Goal: Task Accomplishment & Management: Manage account settings

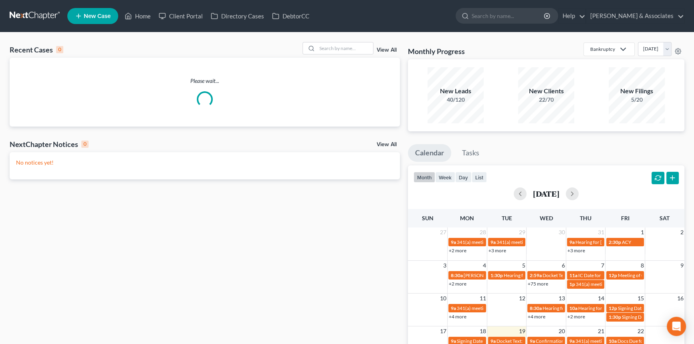
click at [361, 40] on div "Recent Cases 0 View All Please wait... NextChapter Notices 0 View All No notice…" at bounding box center [347, 240] width 694 height 416
click at [352, 48] on input "search" at bounding box center [345, 48] width 56 height 12
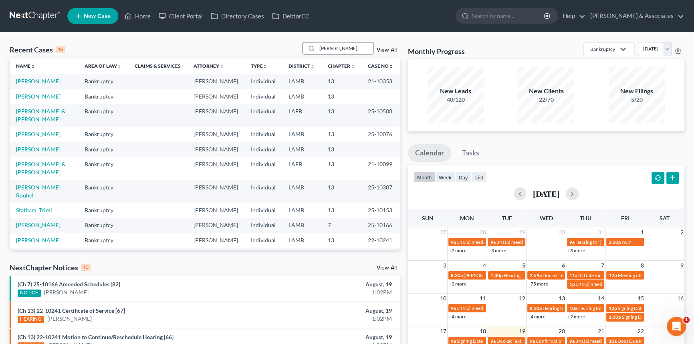
type input "anissa"
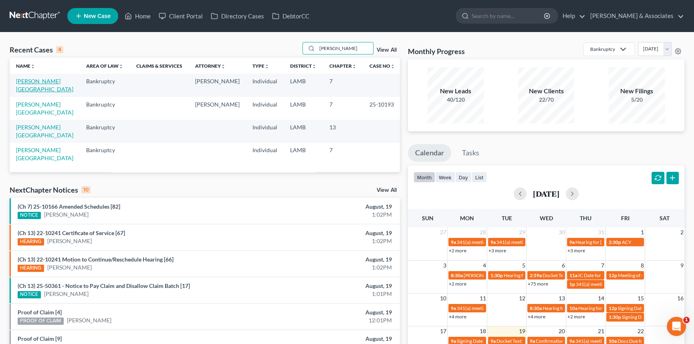
click at [22, 82] on link "[PERSON_NAME][GEOGRAPHIC_DATA]" at bounding box center [44, 85] width 57 height 15
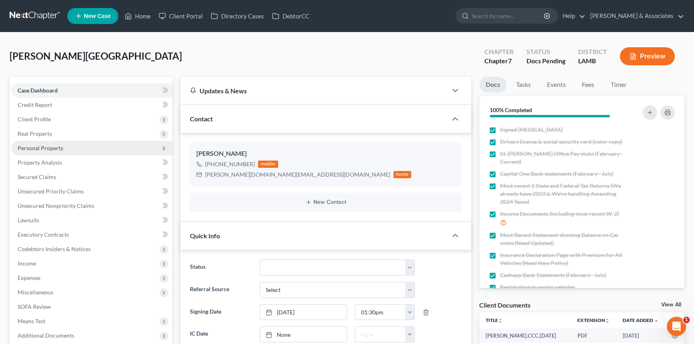
click at [56, 151] on span "Personal Property" at bounding box center [91, 148] width 161 height 14
click at [62, 146] on span "Personal Property" at bounding box center [91, 148] width 161 height 14
click at [64, 136] on span "Real Property" at bounding box center [91, 134] width 161 height 14
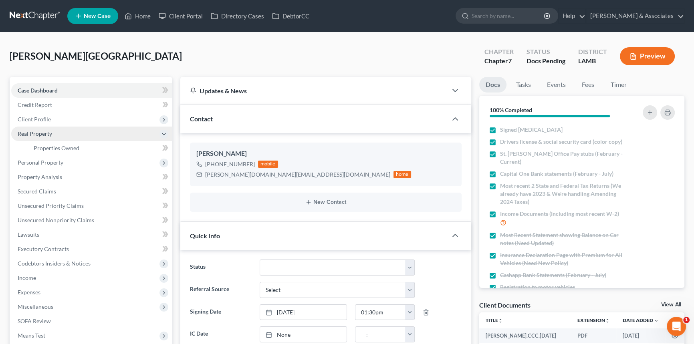
click at [75, 132] on span "Real Property" at bounding box center [91, 134] width 161 height 14
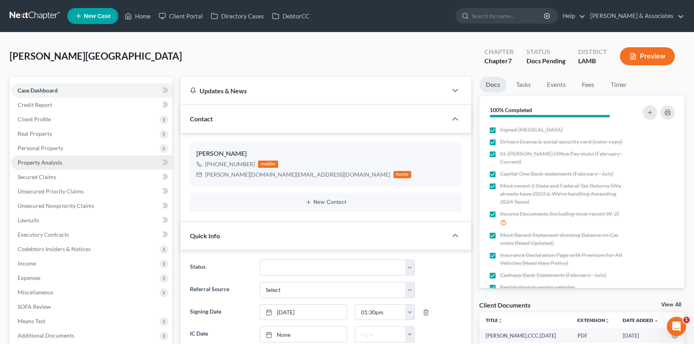
click at [59, 160] on span "Property Analysis" at bounding box center [40, 162] width 44 height 7
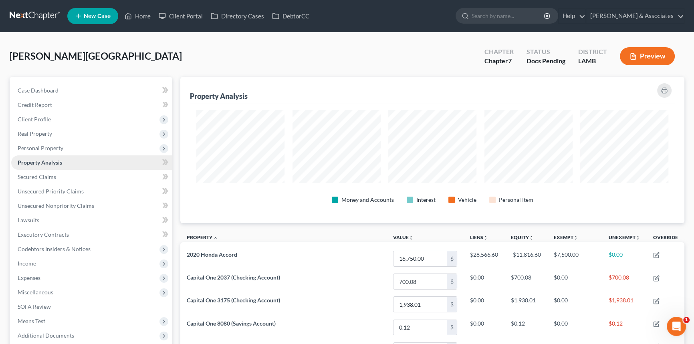
scroll to position [146, 503]
click at [54, 175] on span "Secured Claims" at bounding box center [37, 176] width 38 height 7
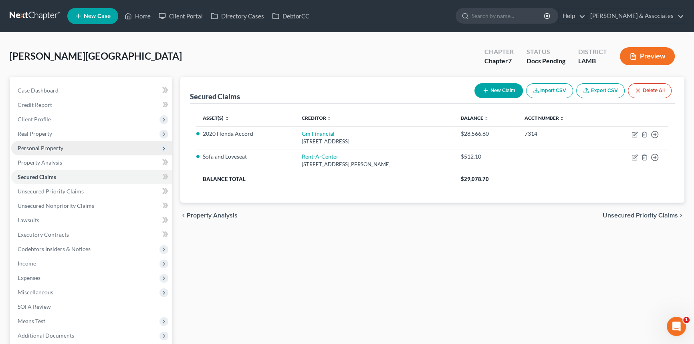
click at [71, 142] on span "Personal Property" at bounding box center [91, 148] width 161 height 14
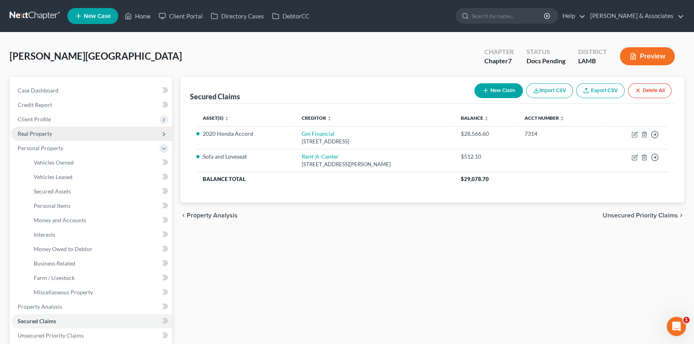
click at [70, 136] on span "Real Property" at bounding box center [91, 134] width 161 height 14
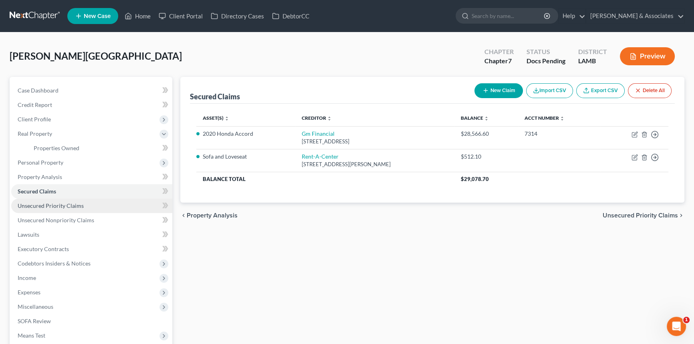
click at [48, 201] on link "Unsecured Priority Claims" at bounding box center [91, 206] width 161 height 14
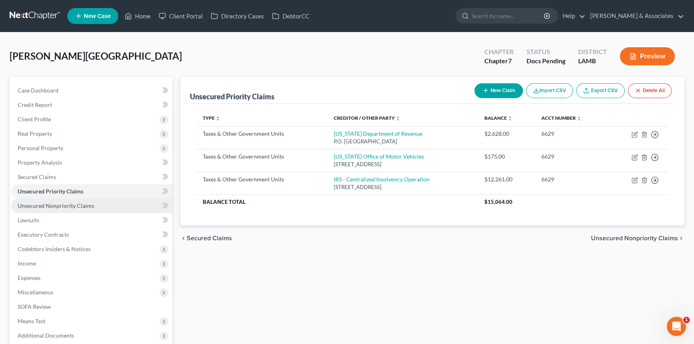
click at [59, 201] on link "Unsecured Nonpriority Claims" at bounding box center [91, 206] width 161 height 14
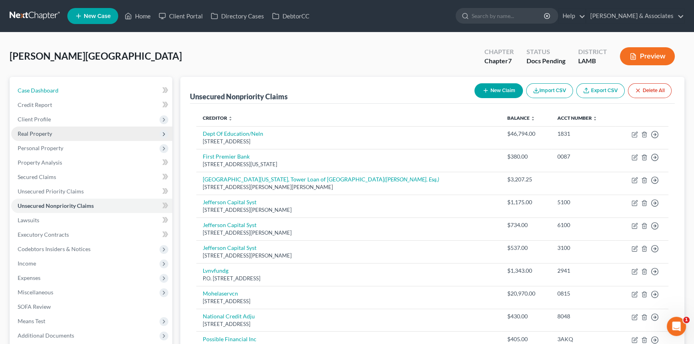
drag, startPoint x: 37, startPoint y: 85, endPoint x: 78, endPoint y: 136, distance: 65.2
click at [37, 85] on link "Case Dashboard" at bounding box center [91, 90] width 161 height 14
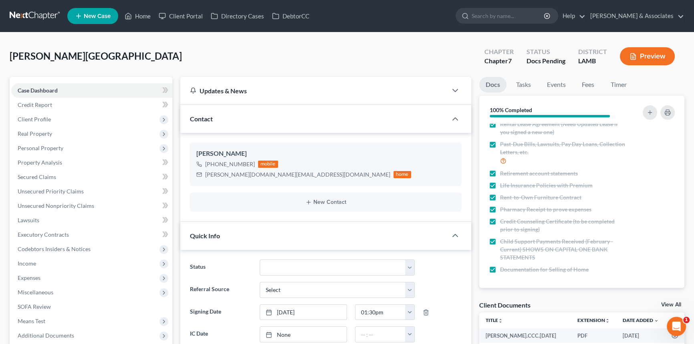
click at [588, 74] on div "Saul, Anissa Upgraded Chapter Chapter 7 Status Docs Pending District LAMB Previ…" at bounding box center [347, 59] width 674 height 35
click at [586, 82] on link "Fees" at bounding box center [588, 85] width 26 height 16
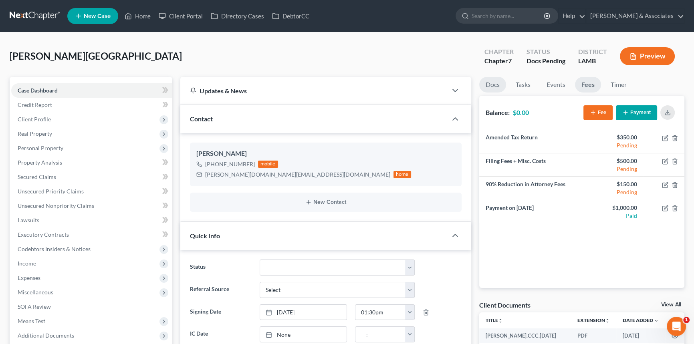
click at [490, 77] on link "Docs" at bounding box center [492, 85] width 27 height 16
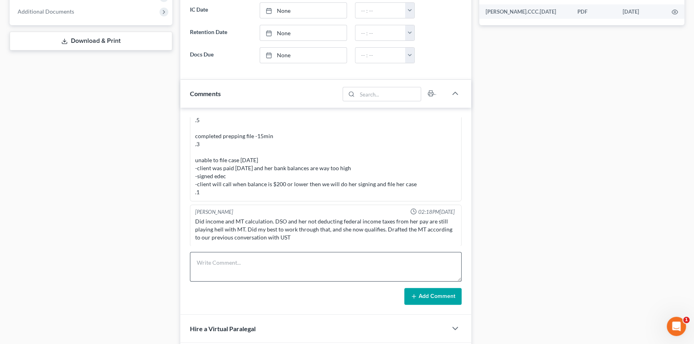
scroll to position [328, 0]
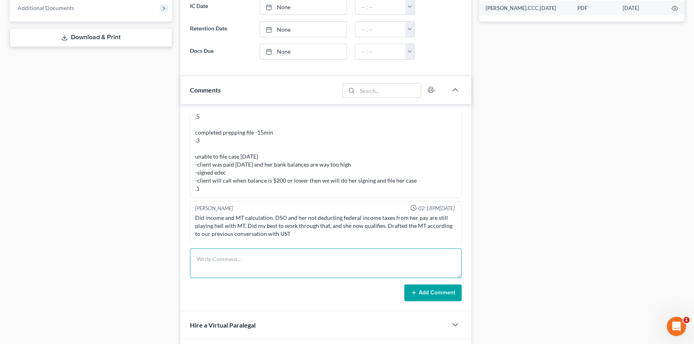
click at [274, 250] on textarea at bounding box center [326, 263] width 272 height 30
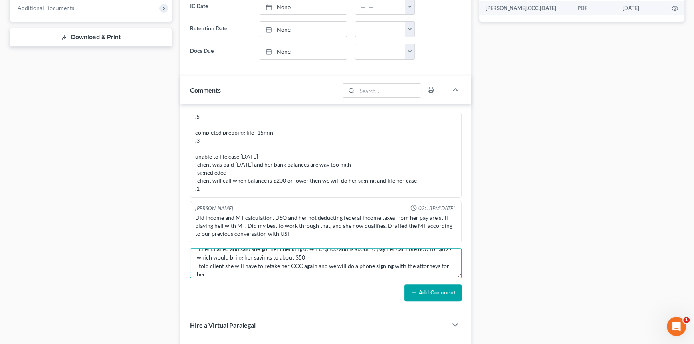
scroll to position [18, 0]
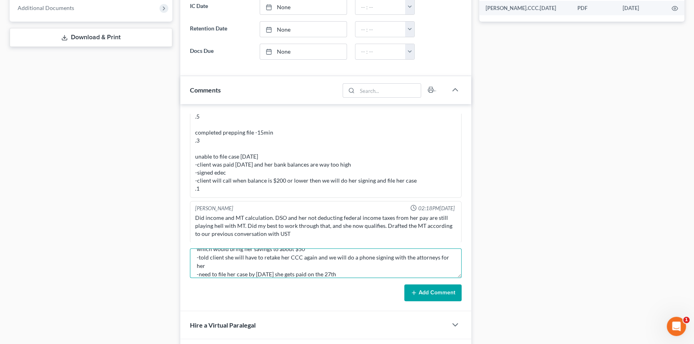
type textarea "-client called and said she got her checking down to $180 and is about to pay h…"
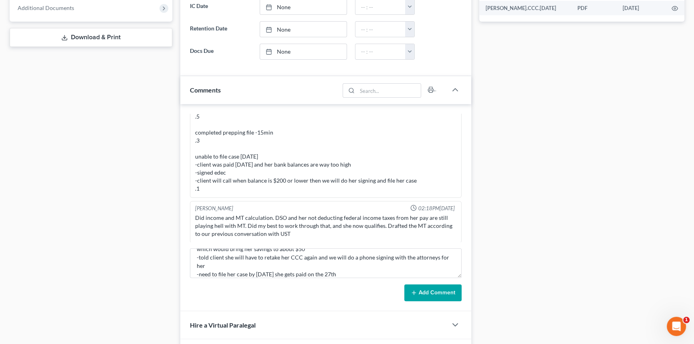
click at [425, 284] on button "Add Comment" at bounding box center [432, 292] width 57 height 17
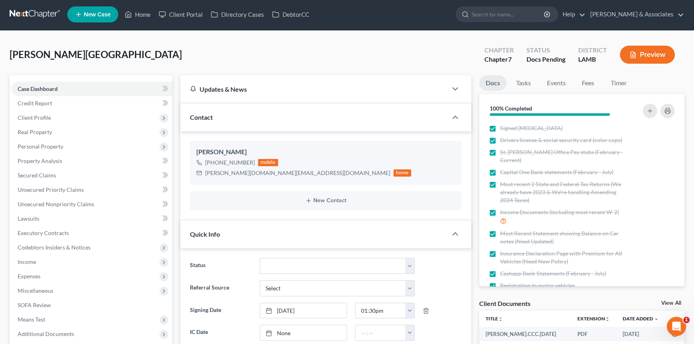
scroll to position [0, 0]
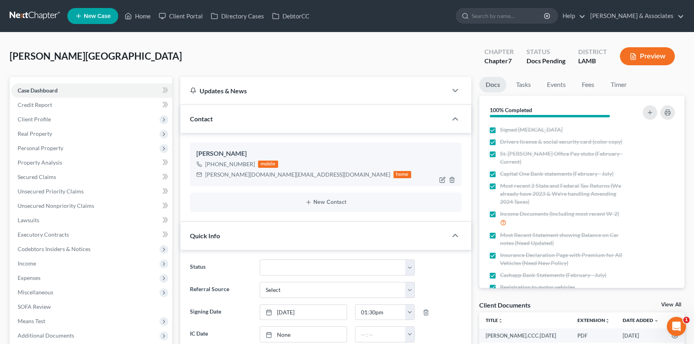
click at [248, 172] on div "anissa.ky@gmail.com" at bounding box center [297, 175] width 185 height 8
copy div "anissa.ky@gmail.com"
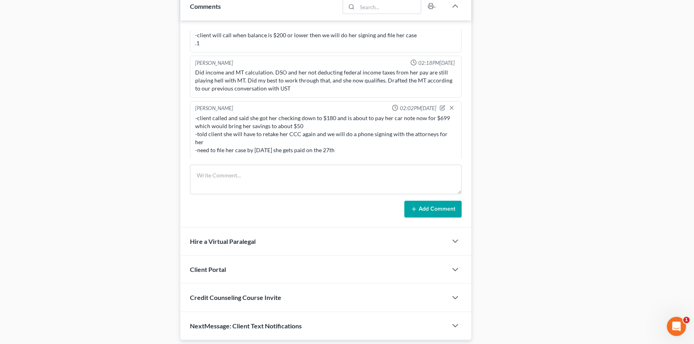
scroll to position [436, 0]
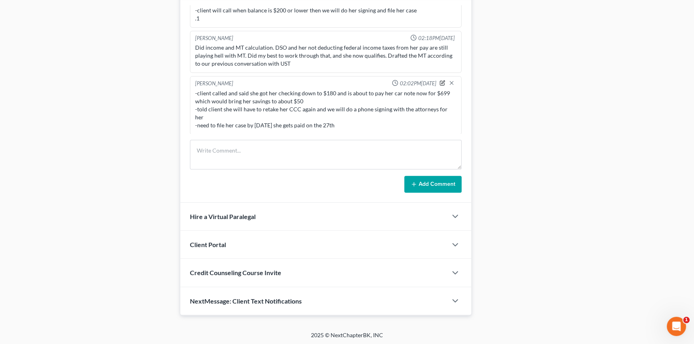
click at [439, 80] on icon "button" at bounding box center [442, 83] width 6 height 6
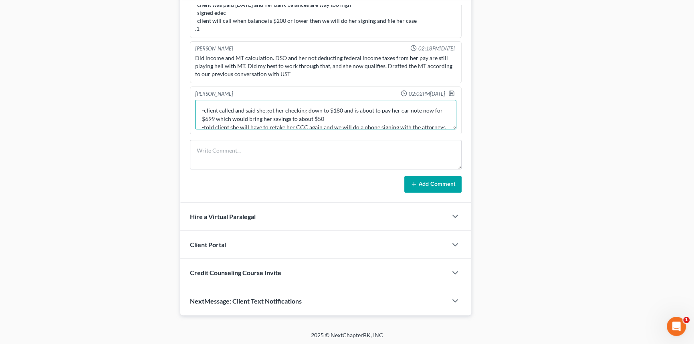
click at [357, 118] on textarea "-client called and said she got her checking down to $180 and is about to pay h…" at bounding box center [325, 115] width 261 height 30
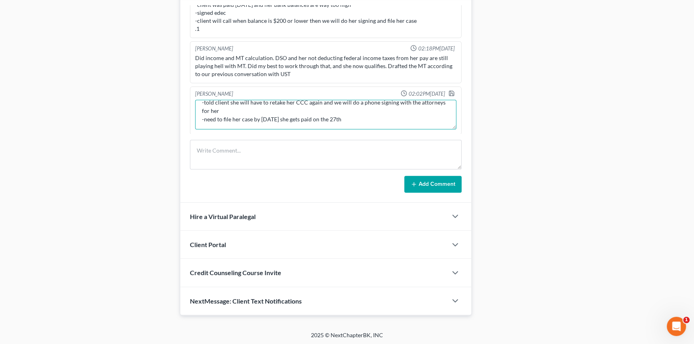
click at [257, 105] on textarea "-client called and said she got her checking down to $180 and is about to pay h…" at bounding box center [325, 115] width 261 height 30
type textarea "-client called and said she got her checking down to $180 and is about to pay h…"
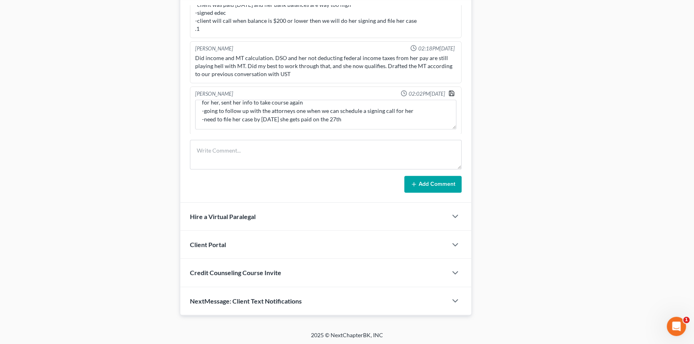
click at [449, 91] on icon "button" at bounding box center [451, 93] width 5 height 5
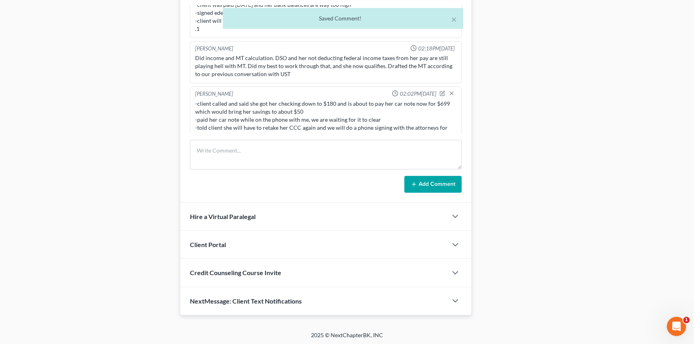
scroll to position [411, 0]
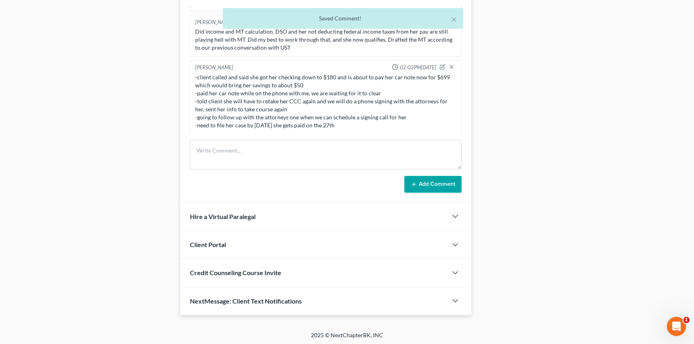
click at [330, 125] on div "-client called and said she got her checking down to $180 and is about to pay h…" at bounding box center [325, 101] width 261 height 56
copy div "-need to file her case by tuesday 8/26 she gets paid on the 27th"
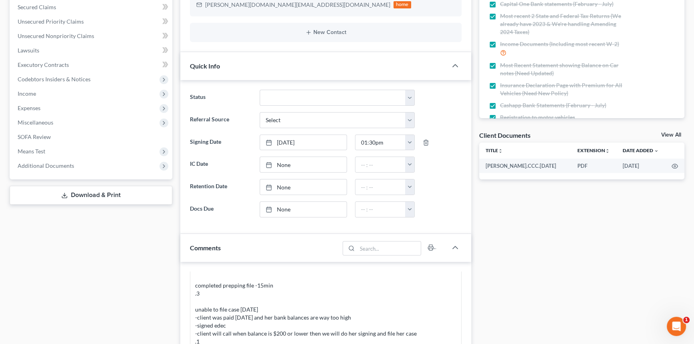
scroll to position [108, 0]
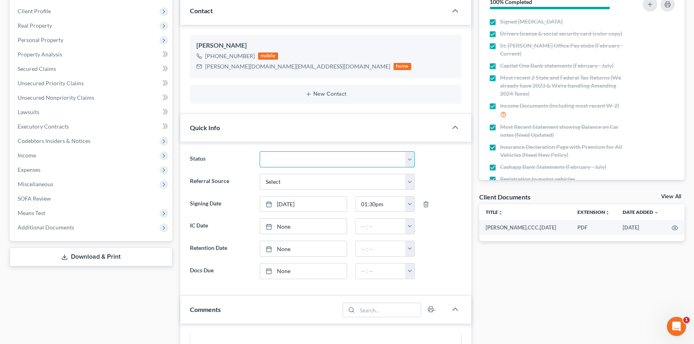
click at [291, 153] on select "Amended Plan Needed Awaiting Income Closed Confirmed Discharged Dismissed Docs …" at bounding box center [337, 159] width 155 height 16
click at [260, 151] on select "Amended Plan Needed Awaiting Income Closed Confirmed Discharged Dismissed Docs …" at bounding box center [337, 159] width 155 height 16
click at [305, 156] on select "Amended Plan Needed Awaiting Income Closed Confirmed Discharged Dismissed Docs …" at bounding box center [337, 159] width 155 height 16
select select "23"
click at [260, 151] on select "Amended Plan Needed Awaiting Income Closed Confirmed Discharged Dismissed Docs …" at bounding box center [337, 159] width 155 height 16
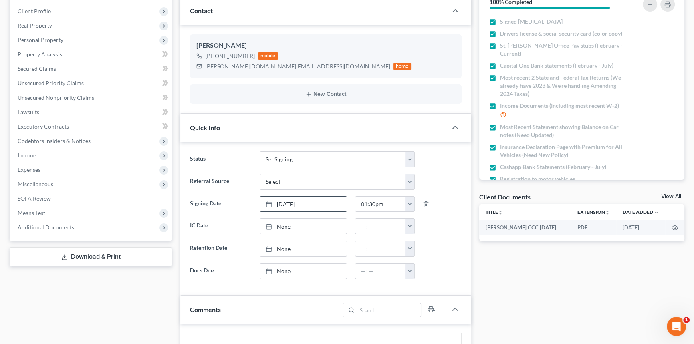
click at [298, 204] on link "8/15/2025" at bounding box center [303, 204] width 86 height 15
click at [408, 201] on button "button" at bounding box center [409, 204] width 9 height 15
click at [413, 232] on link "11:30am" at bounding box center [427, 233] width 45 height 14
type input "11:30am"
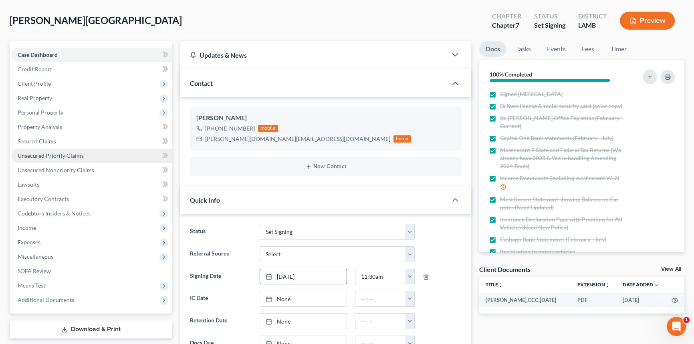
scroll to position [0, 0]
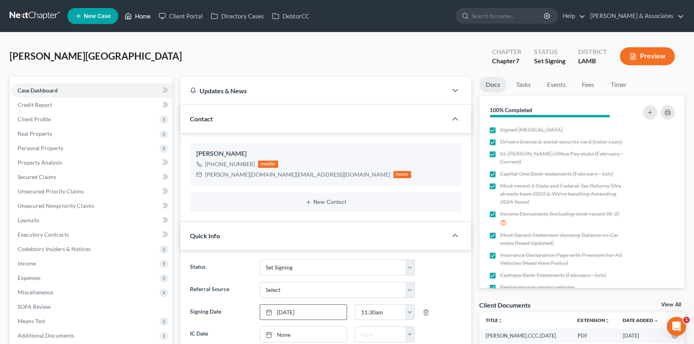
click at [129, 12] on icon at bounding box center [128, 16] width 7 height 10
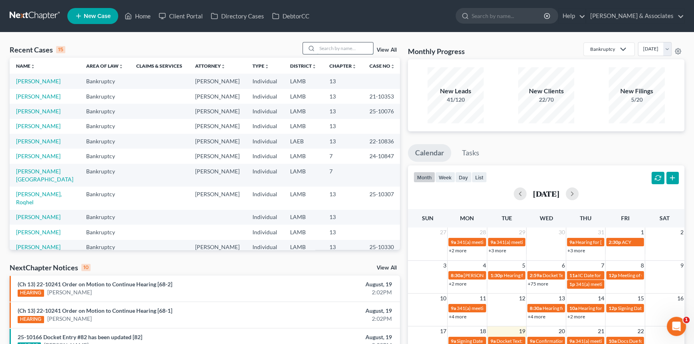
click at [337, 48] on input "search" at bounding box center [345, 48] width 56 height 12
type input "BARBIER"
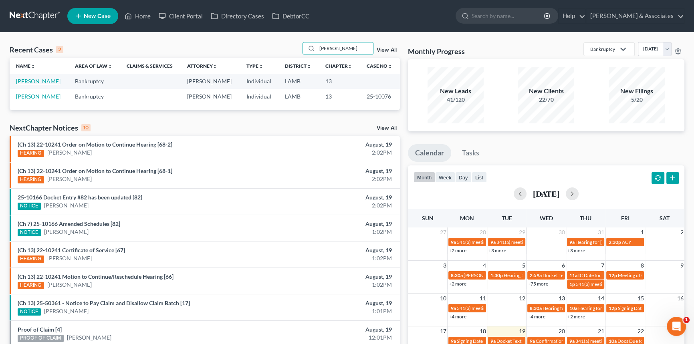
click at [34, 78] on link "[PERSON_NAME]" at bounding box center [38, 81] width 44 height 7
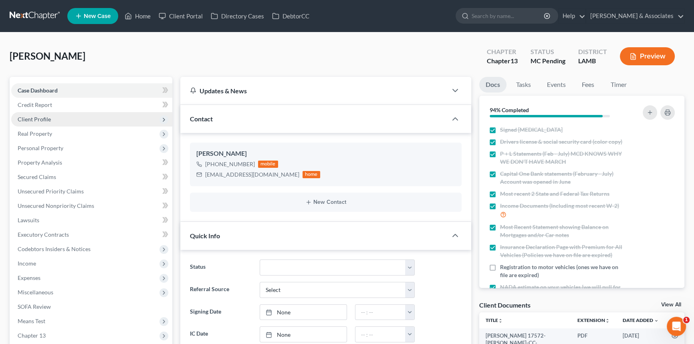
scroll to position [266, 0]
click at [54, 122] on span "Client Profile" at bounding box center [91, 119] width 161 height 14
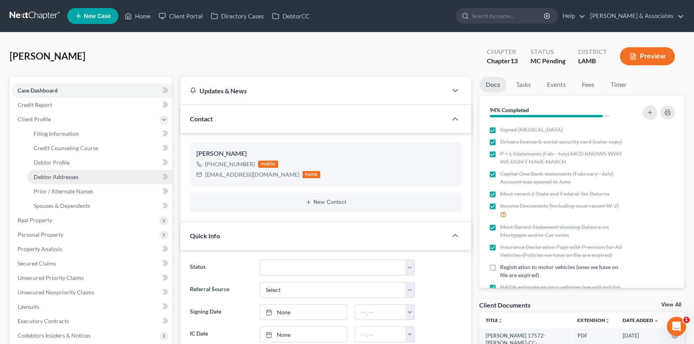
click at [53, 179] on span "Debtor Addresses" at bounding box center [56, 176] width 45 height 7
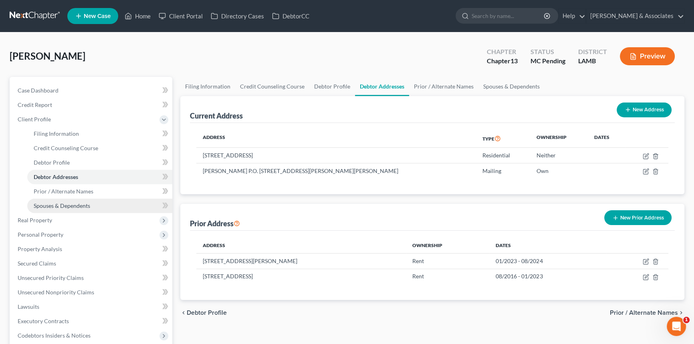
click at [111, 202] on link "Spouses & Dependents" at bounding box center [99, 206] width 145 height 14
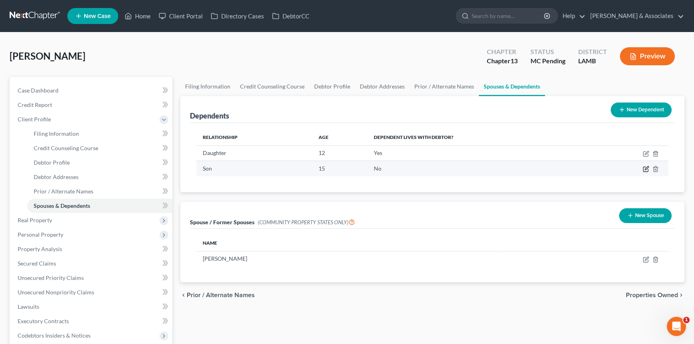
click at [644, 168] on icon "button" at bounding box center [645, 169] width 6 height 6
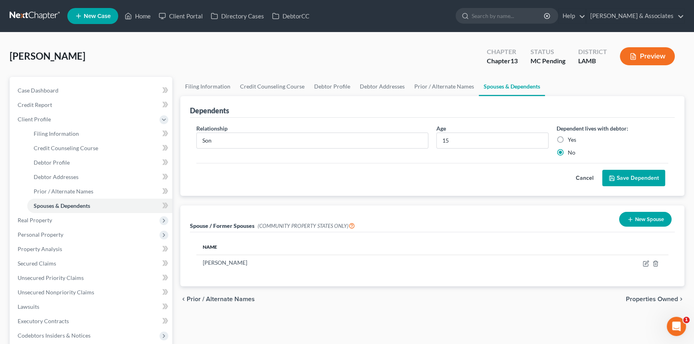
click at [585, 178] on button "Cancel" at bounding box center [584, 178] width 35 height 16
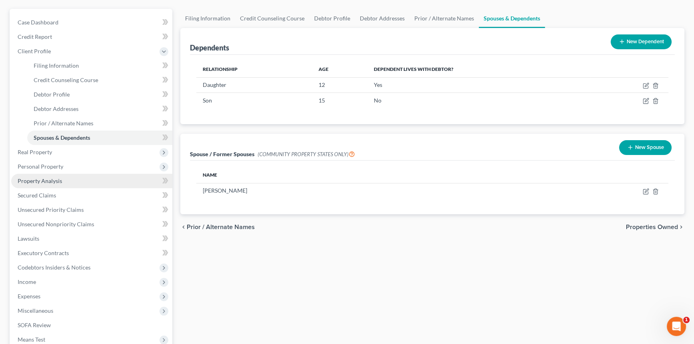
scroll to position [109, 0]
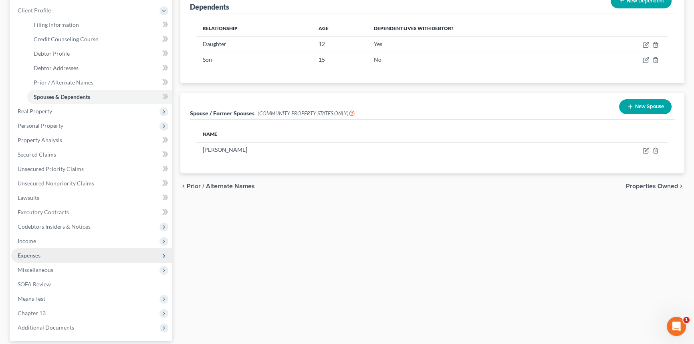
click at [52, 256] on span "Expenses" at bounding box center [91, 255] width 161 height 14
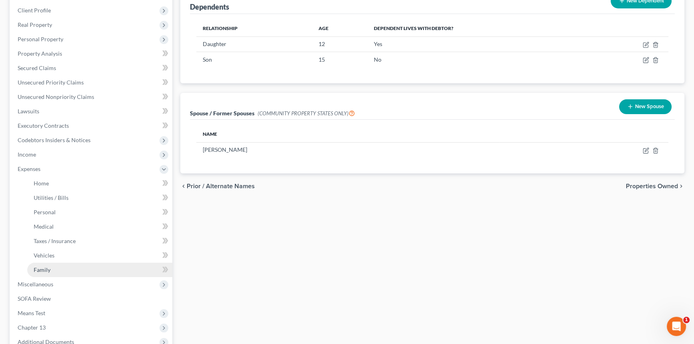
click at [58, 270] on link "Family" at bounding box center [99, 270] width 145 height 14
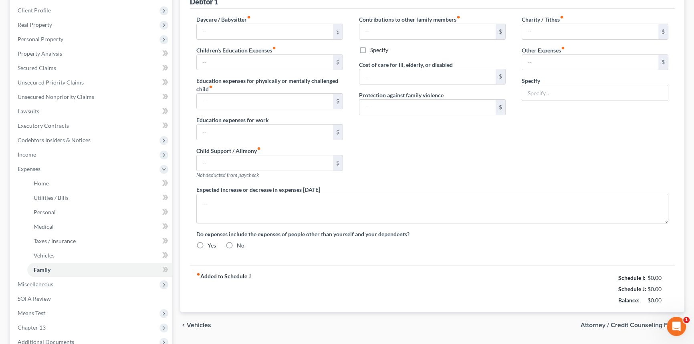
scroll to position [8, 0]
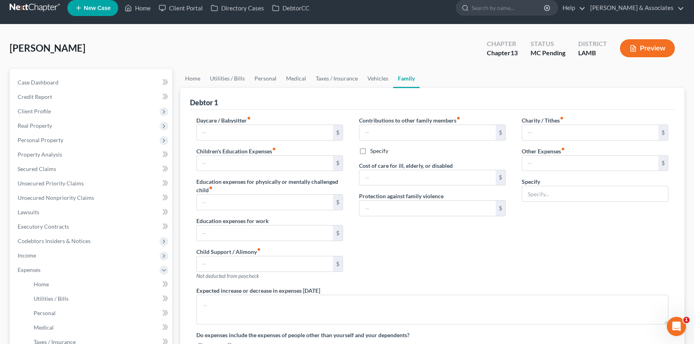
type input "0.00"
type input "840.00"
type input "0.00"
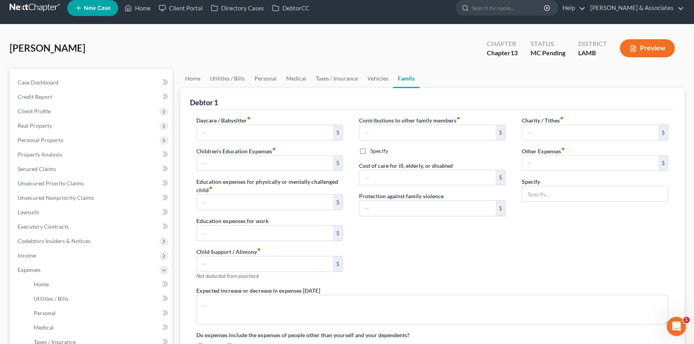
type input "0.00"
radio input "true"
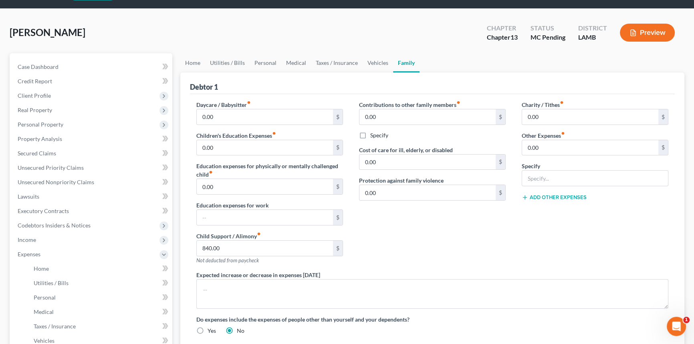
scroll to position [36, 0]
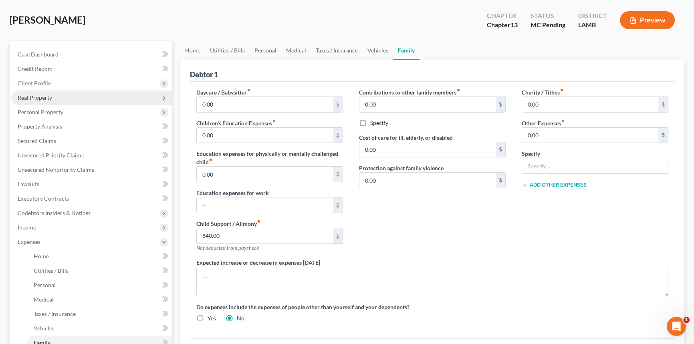
click at [72, 96] on span "Real Property" at bounding box center [91, 98] width 161 height 14
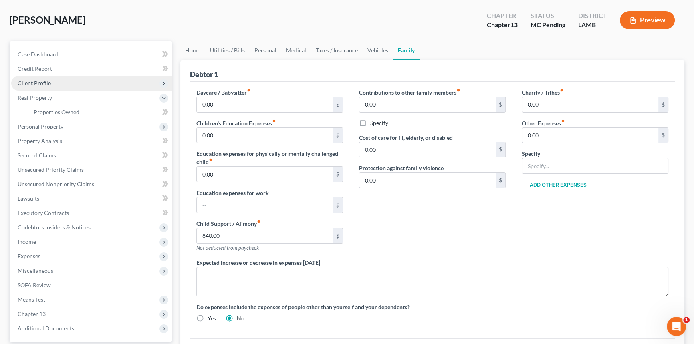
click at [72, 87] on span "Client Profile" at bounding box center [91, 83] width 161 height 14
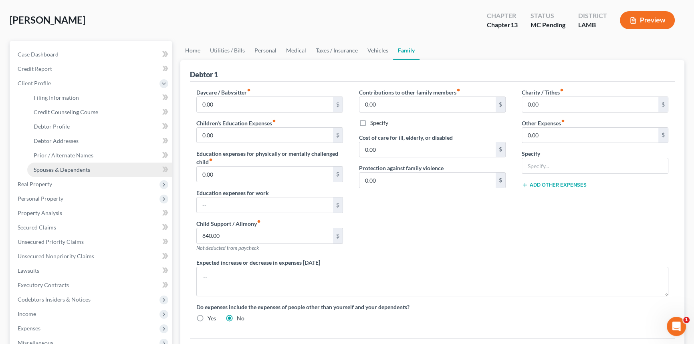
click at [68, 168] on span "Spouses & Dependents" at bounding box center [62, 169] width 56 height 7
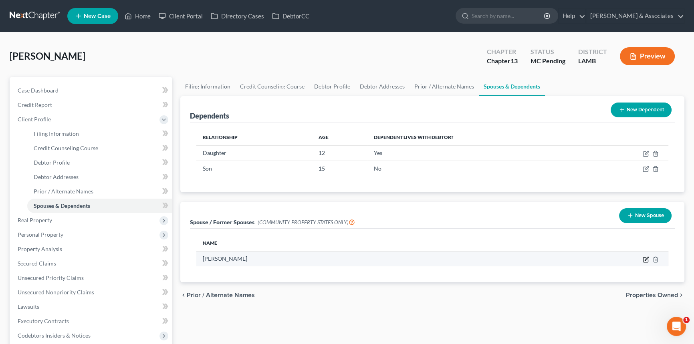
click at [645, 260] on icon "button" at bounding box center [646, 259] width 4 height 4
select select "4"
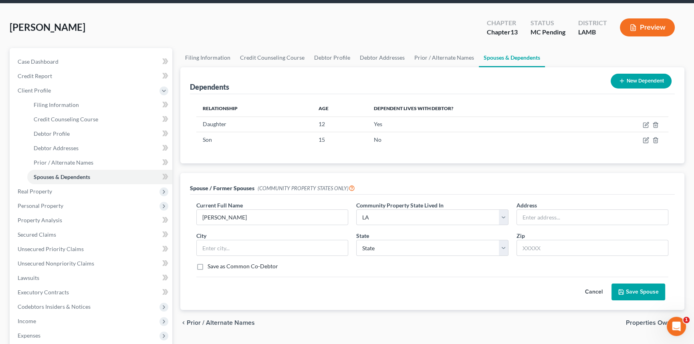
scroll to position [72, 0]
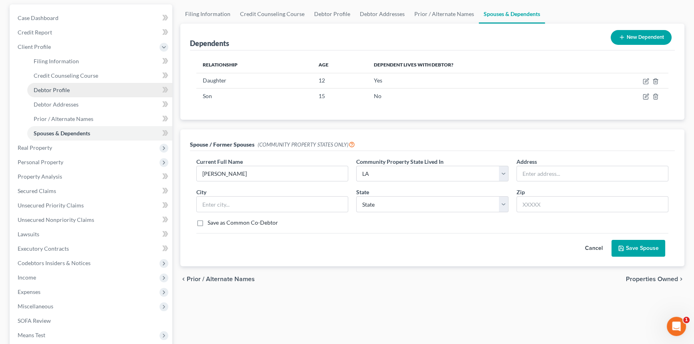
click at [104, 93] on link "Debtor Profile" at bounding box center [99, 90] width 145 height 14
select select "3"
select select "1"
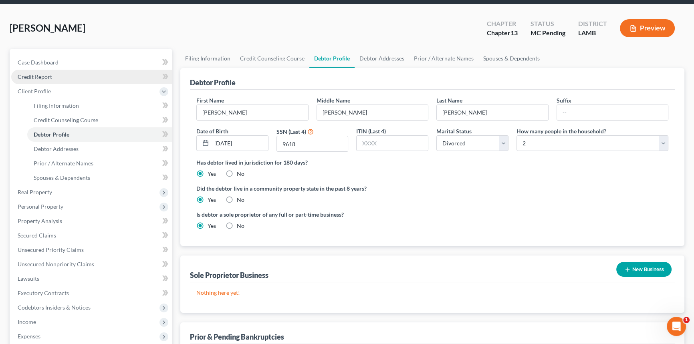
radio input "true"
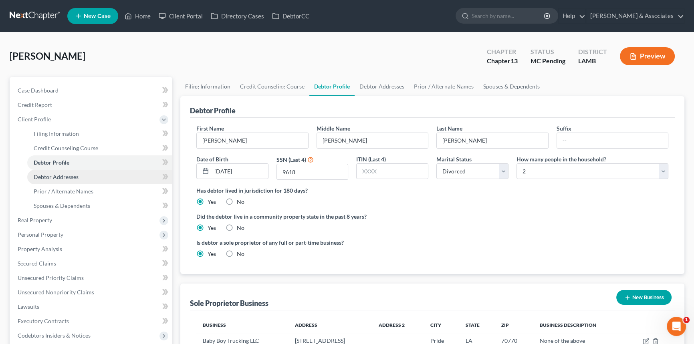
click at [88, 174] on link "Debtor Addresses" at bounding box center [99, 177] width 145 height 14
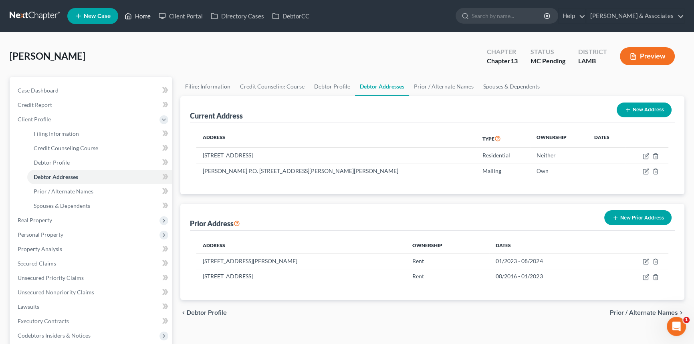
click at [139, 18] on link "Home" at bounding box center [138, 16] width 34 height 14
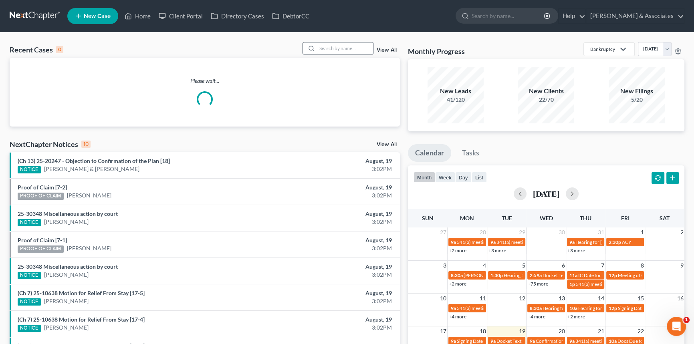
click at [331, 46] on input "search" at bounding box center [345, 48] width 56 height 12
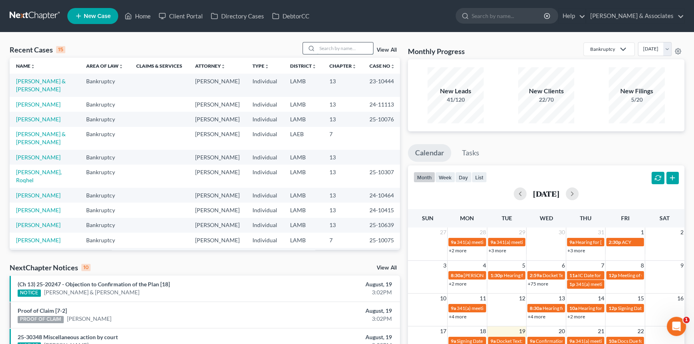
click at [343, 44] on input "search" at bounding box center [345, 48] width 56 height 12
type input "coleman"
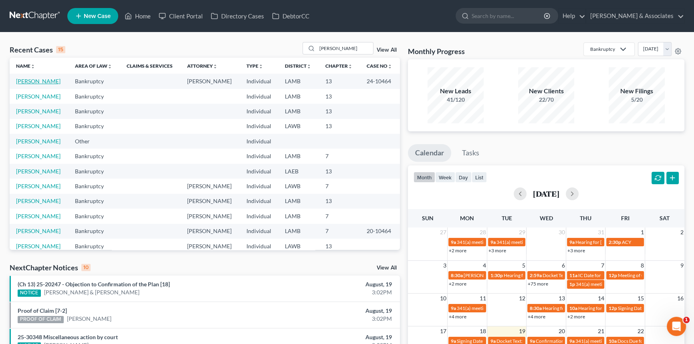
click at [33, 82] on link "[PERSON_NAME]" at bounding box center [38, 81] width 44 height 7
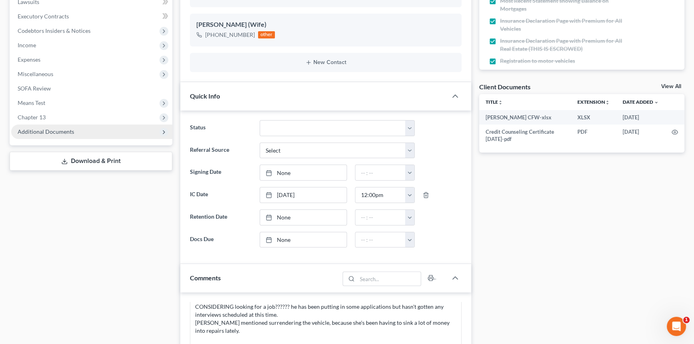
scroll to position [437, 0]
click at [57, 125] on span "Additional Documents" at bounding box center [91, 132] width 161 height 14
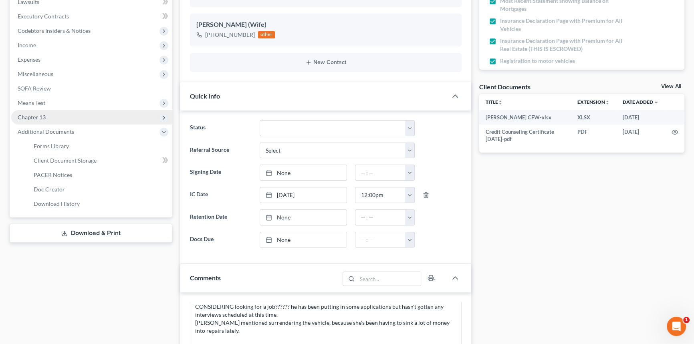
click at [59, 121] on span "Chapter 13" at bounding box center [91, 117] width 161 height 14
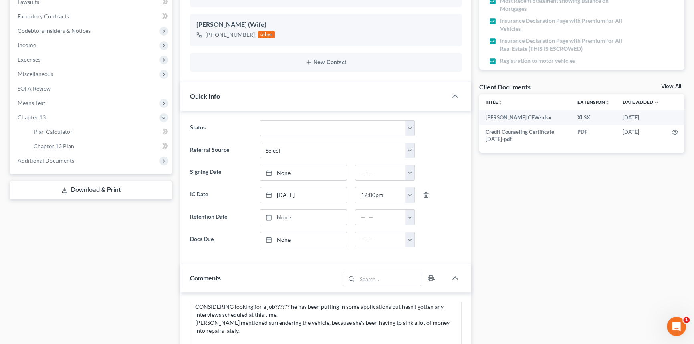
click at [68, 169] on div "Case Dashboard Payments Invoices Payments Payments Credit Report Client Profile…" at bounding box center [91, 17] width 163 height 316
click at [69, 162] on span "Additional Documents" at bounding box center [46, 160] width 56 height 7
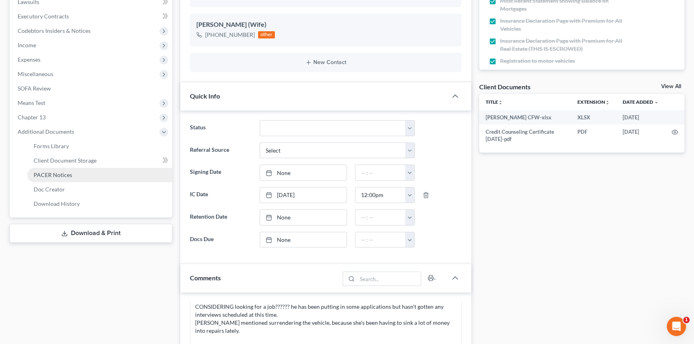
click at [61, 176] on span "PACER Notices" at bounding box center [53, 174] width 38 height 7
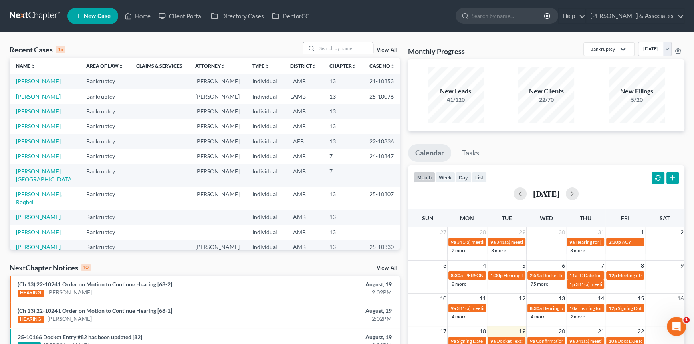
click at [347, 46] on input "search" at bounding box center [345, 48] width 56 height 12
type input "barbier"
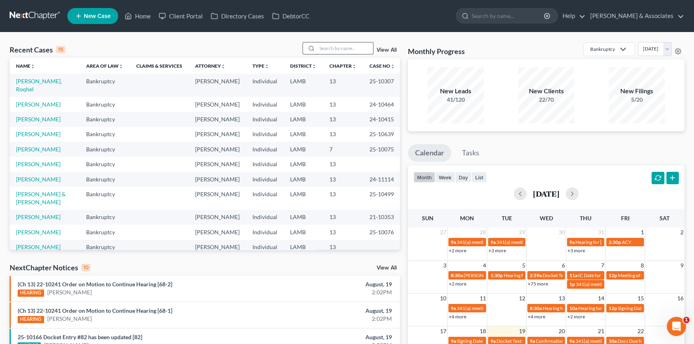
click at [323, 48] on input "search" at bounding box center [345, 48] width 56 height 12
type input "[PERSON_NAME]"
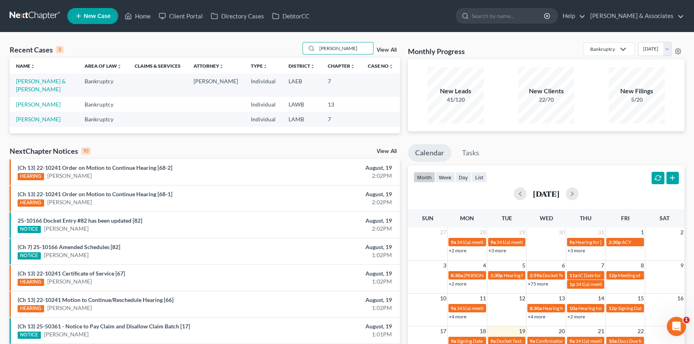
click at [23, 76] on td "[PERSON_NAME] & [PERSON_NAME]" at bounding box center [44, 85] width 68 height 23
click at [23, 84] on link "[PERSON_NAME] & [PERSON_NAME]" at bounding box center [41, 85] width 50 height 15
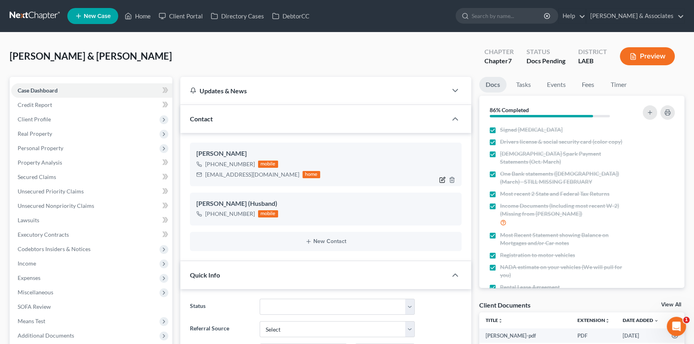
click at [440, 178] on icon "button" at bounding box center [442, 180] width 6 height 6
select select "0"
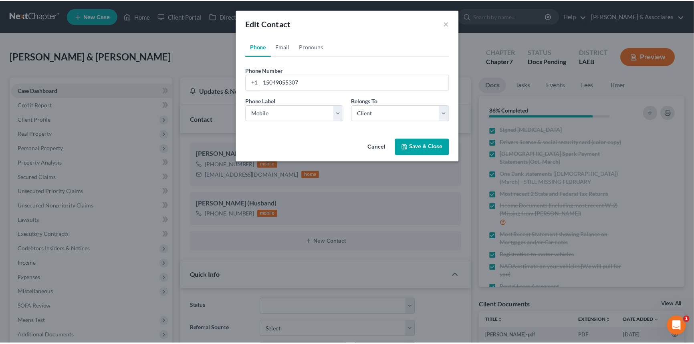
scroll to position [735, 0]
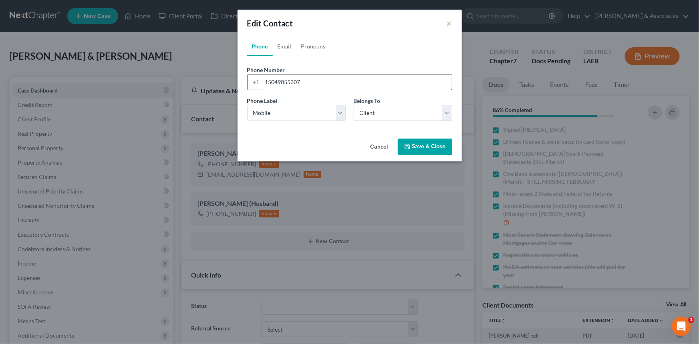
click at [294, 80] on input "15049055307" at bounding box center [356, 81] width 189 height 15
click at [304, 87] on input "15049055307" at bounding box center [356, 81] width 189 height 15
click at [305, 86] on input "15049055307" at bounding box center [356, 81] width 189 height 15
type input "5043173445"
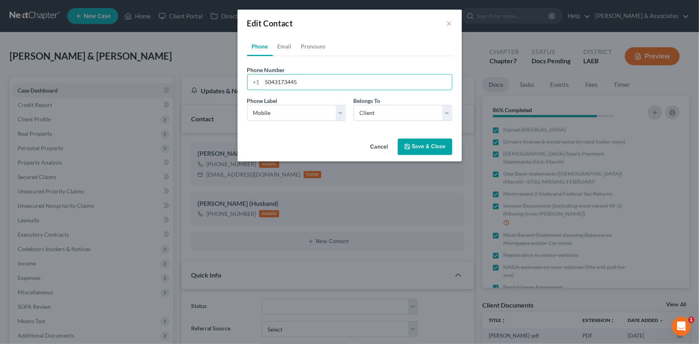
click at [306, 121] on div "Phone Label * Select Mobile Home Work Other Belongs To * Select Client Spouse O…" at bounding box center [349, 112] width 213 height 31
click at [312, 109] on select "Select Mobile Home Work Other" at bounding box center [296, 113] width 99 height 16
click at [360, 86] on input "5043173445" at bounding box center [356, 81] width 189 height 15
click at [284, 46] on link "Email" at bounding box center [285, 46] width 24 height 19
click at [348, 84] on input "[EMAIL_ADDRESS][DOMAIN_NAME]" at bounding box center [356, 81] width 189 height 15
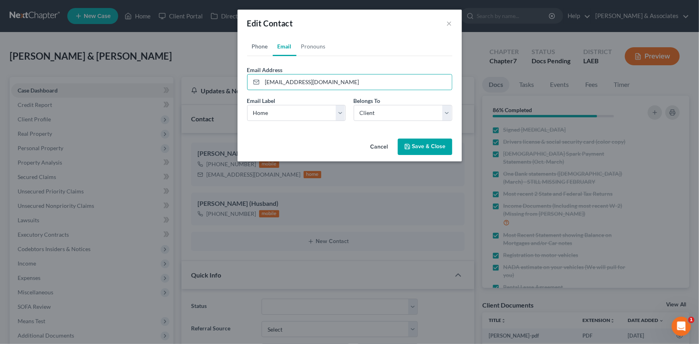
click at [253, 47] on link "Phone" at bounding box center [260, 46] width 26 height 19
click at [341, 87] on input "5043173445" at bounding box center [356, 81] width 189 height 15
click at [425, 147] on button "Save & Close" at bounding box center [425, 147] width 54 height 17
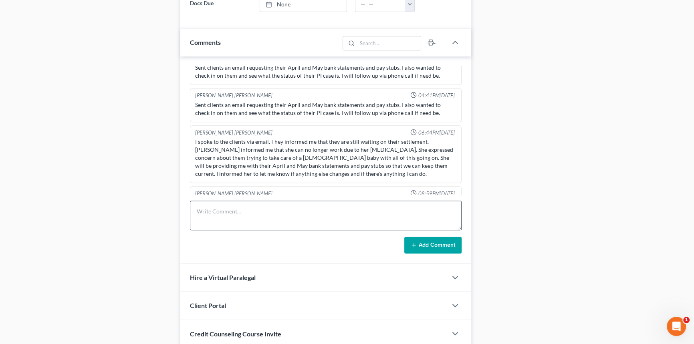
scroll to position [437, 0]
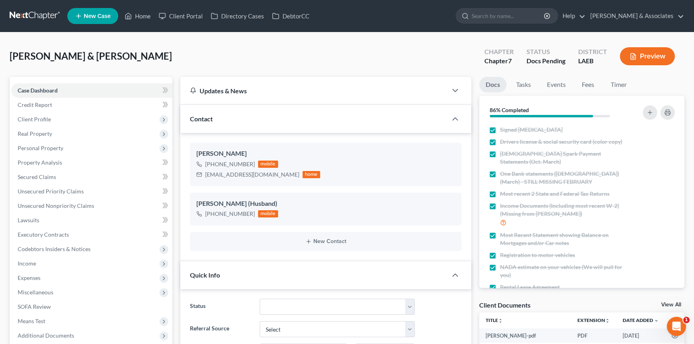
scroll to position [0, 0]
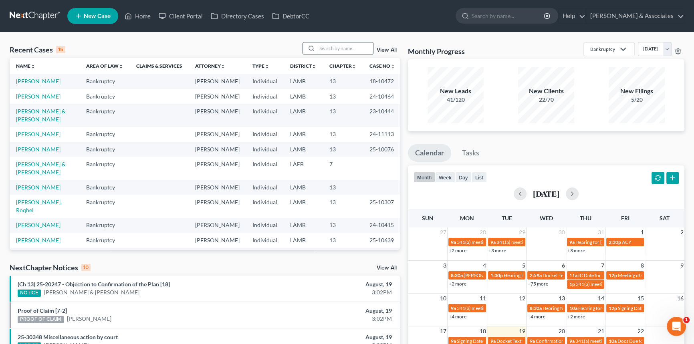
click at [344, 50] on input "search" at bounding box center [345, 48] width 56 height 12
type input "[PERSON_NAME]"
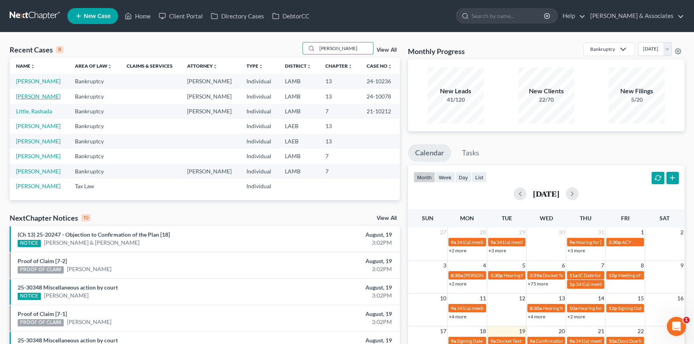
click at [44, 100] on link "[PERSON_NAME]" at bounding box center [38, 96] width 44 height 7
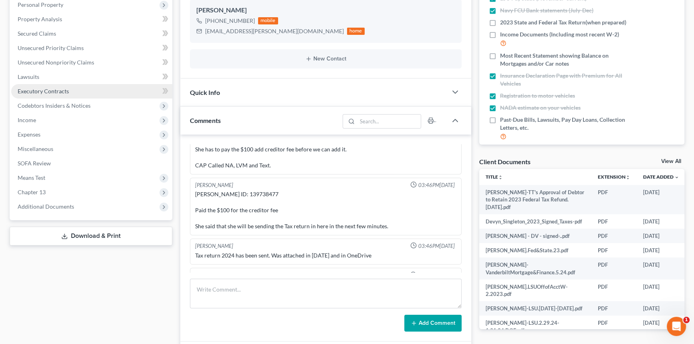
scroll to position [218, 0]
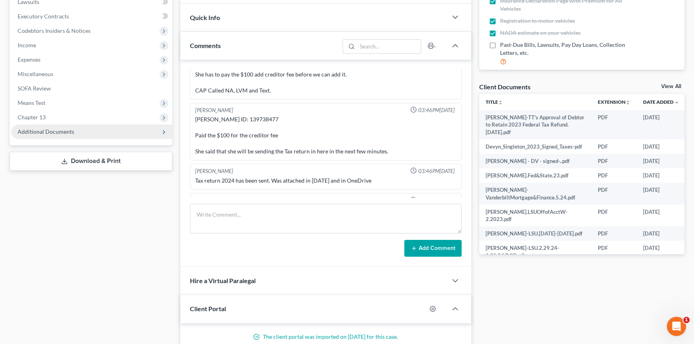
click at [76, 133] on span "Additional Documents" at bounding box center [91, 132] width 161 height 14
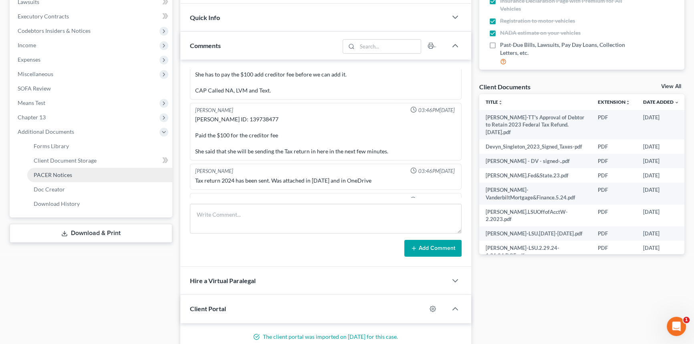
click at [75, 172] on link "PACER Notices" at bounding box center [99, 175] width 145 height 14
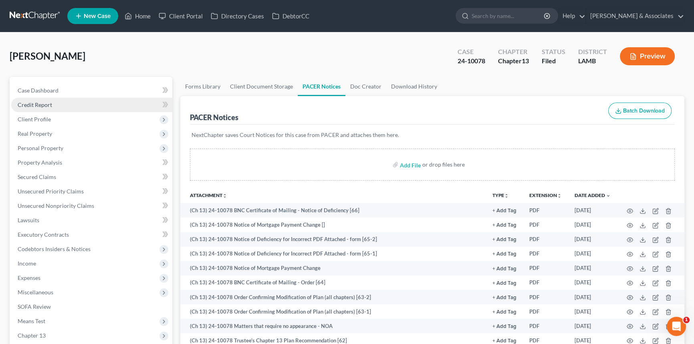
click at [45, 98] on link "Credit Report" at bounding box center [91, 105] width 161 height 14
click at [52, 87] on span "Case Dashboard" at bounding box center [38, 90] width 41 height 7
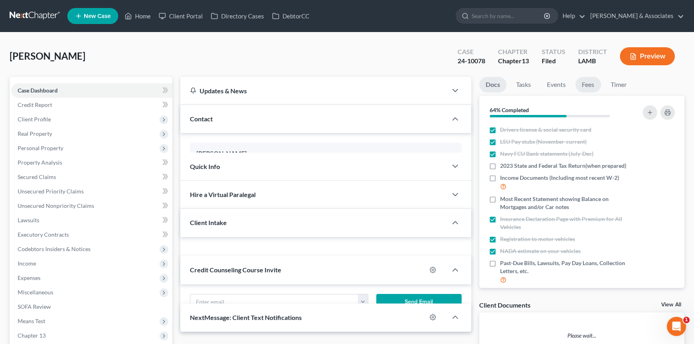
click at [583, 90] on link "Fees" at bounding box center [588, 85] width 26 height 16
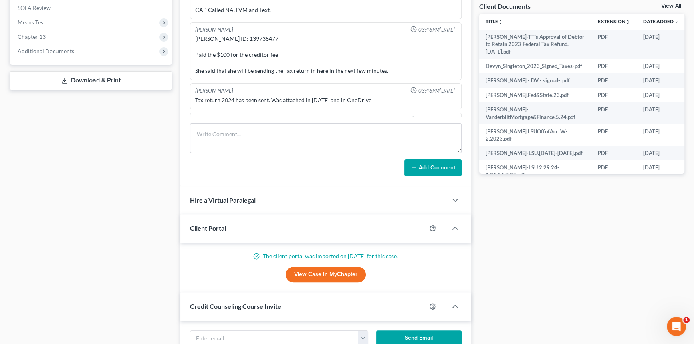
scroll to position [255, 0]
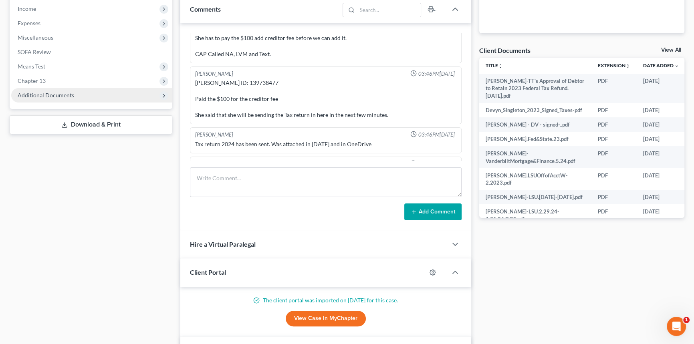
click at [80, 91] on span "Additional Documents" at bounding box center [91, 95] width 161 height 14
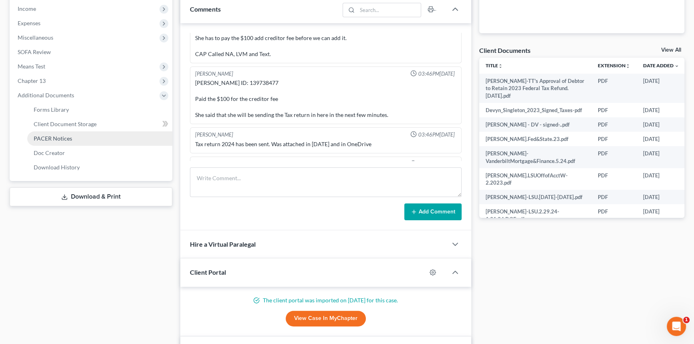
click at [72, 136] on link "PACER Notices" at bounding box center [99, 138] width 145 height 14
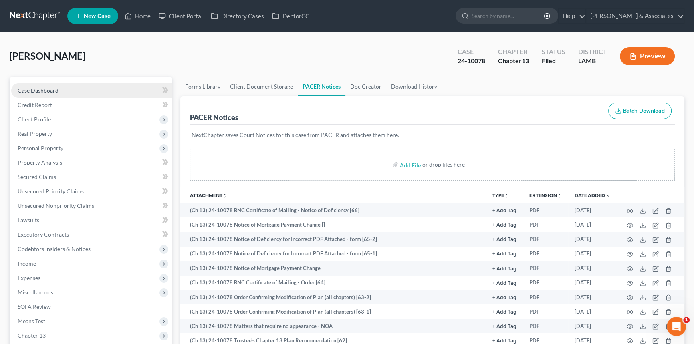
click at [80, 90] on link "Case Dashboard" at bounding box center [91, 90] width 161 height 14
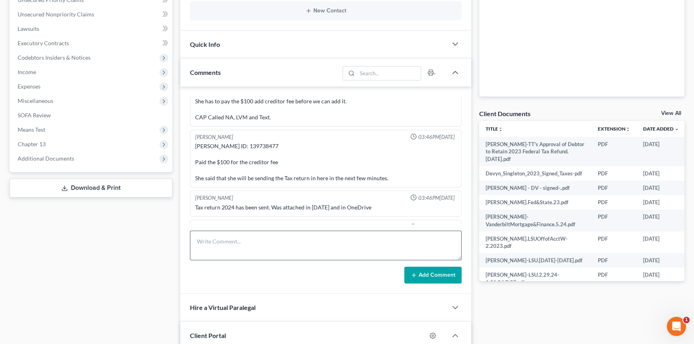
scroll to position [218, 0]
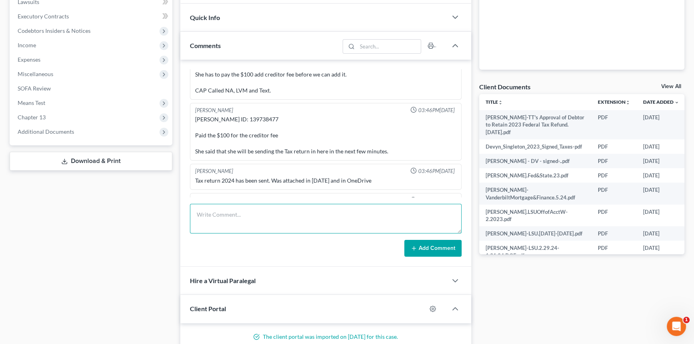
drag, startPoint x: 419, startPoint y: 229, endPoint x: 421, endPoint y: 219, distance: 10.9
click at [421, 223] on textarea at bounding box center [326, 219] width 272 height 30
paste textarea "i have [PERSON_NAME] on the line asking if the creditor she needed to add to th…"
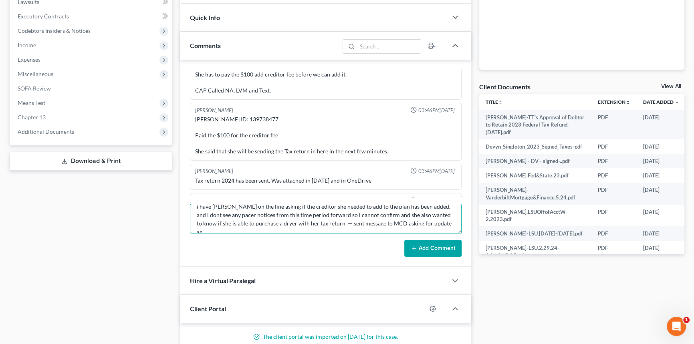
scroll to position [10, 0]
type textarea "i have [PERSON_NAME] on the line asking if the creditor she needed to add to th…"
click at [433, 247] on button "Add Comment" at bounding box center [432, 248] width 57 height 17
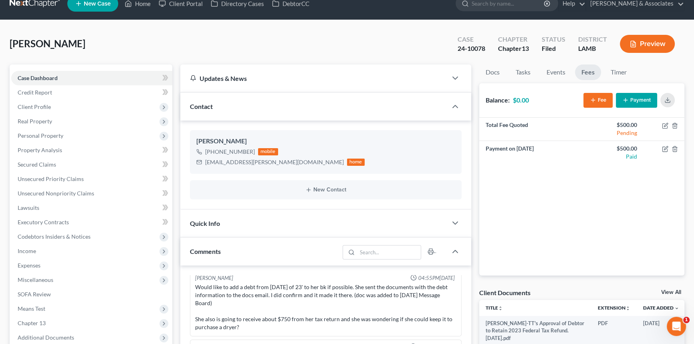
scroll to position [0, 0]
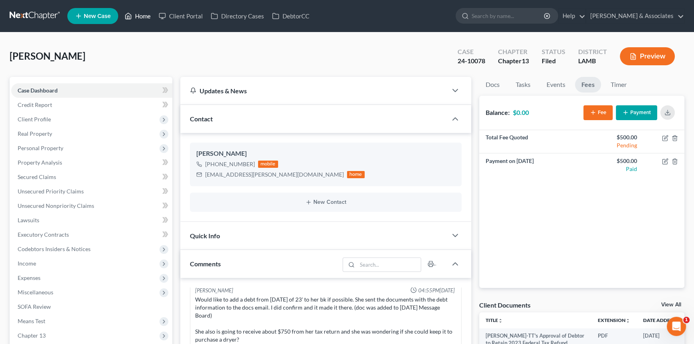
click at [141, 13] on link "Home" at bounding box center [138, 16] width 34 height 14
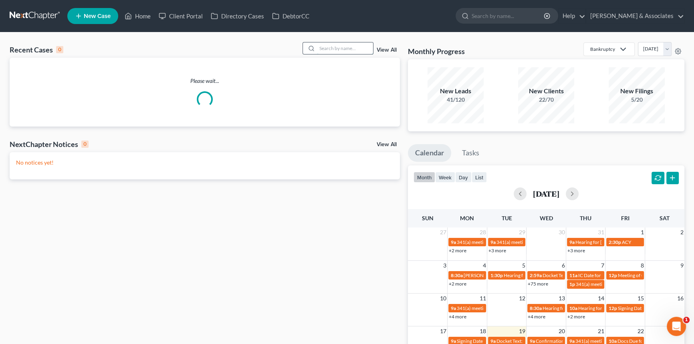
click at [370, 48] on input "search" at bounding box center [345, 48] width 56 height 12
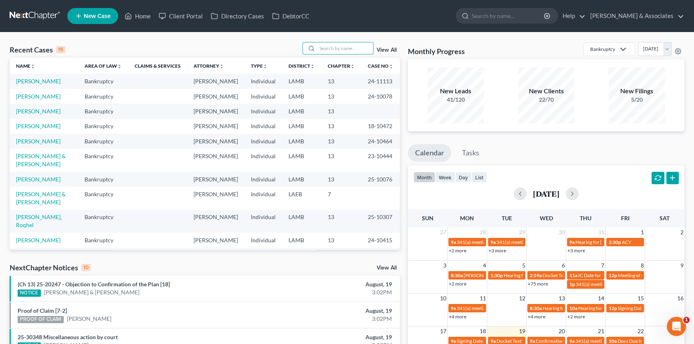
type input "a"
click at [15, 205] on td "[PERSON_NAME] & [PERSON_NAME]" at bounding box center [44, 198] width 68 height 23
click at [28, 205] on link "[PERSON_NAME] & [PERSON_NAME]" at bounding box center [41, 198] width 50 height 15
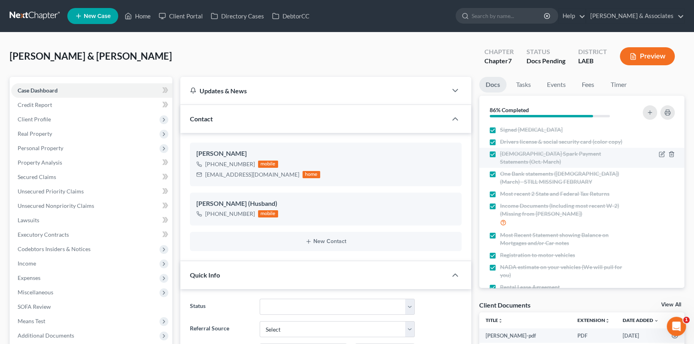
drag, startPoint x: 491, startPoint y: 176, endPoint x: 491, endPoint y: 163, distance: 13.2
click at [500, 176] on label "One Bank statements ([DEMOGRAPHIC_DATA]) (March) - STILL MISSING FEBRUARY" at bounding box center [563, 178] width 126 height 16
click at [503, 175] on input "One Bank statements ([DEMOGRAPHIC_DATA]) (March) - STILL MISSING FEBRUARY" at bounding box center [505, 172] width 5 height 5
checkbox input "false"
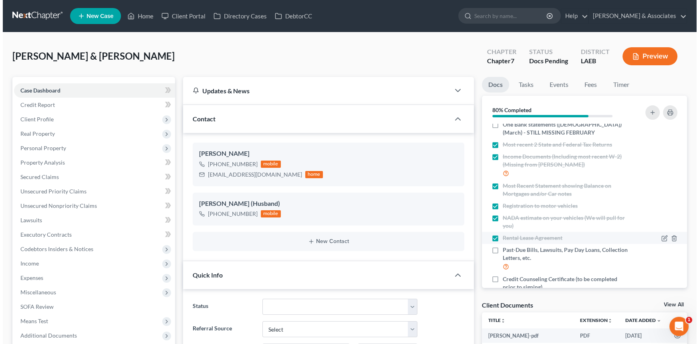
scroll to position [111, 0]
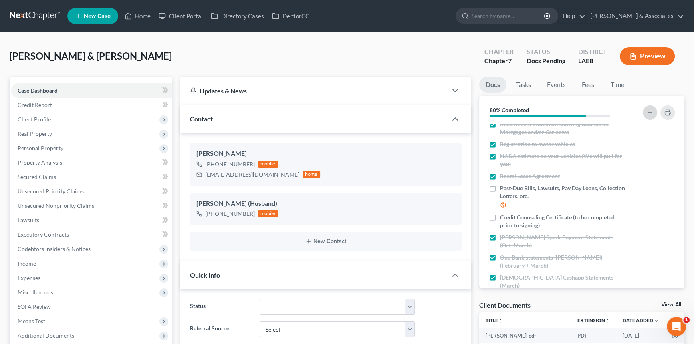
click at [646, 108] on button "button" at bounding box center [649, 112] width 14 height 14
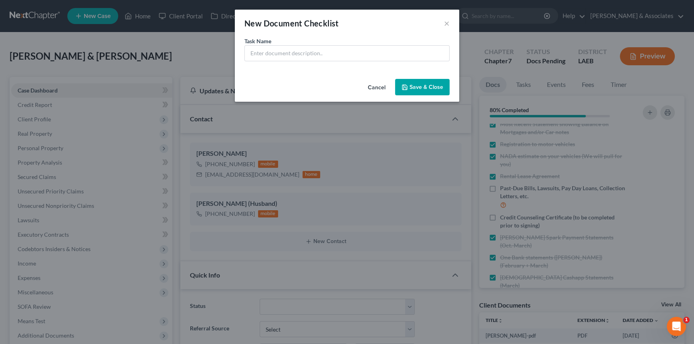
scroll to position [735, 0]
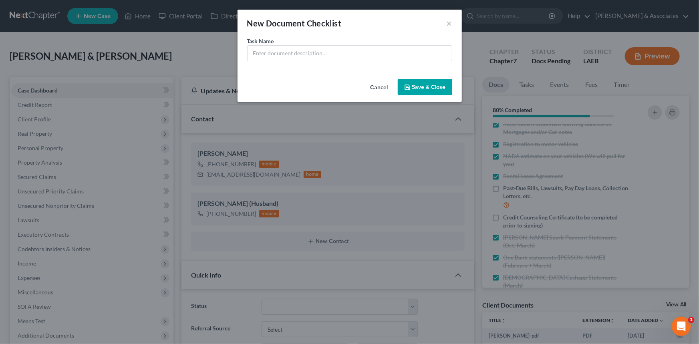
click at [380, 44] on div "Task Name *" at bounding box center [349, 49] width 205 height 24
click at [375, 55] on input "text" at bounding box center [350, 53] width 204 height 15
type input "S"
type input "PI Settlement Docs"
click at [427, 87] on button "Save & Close" at bounding box center [425, 87] width 54 height 17
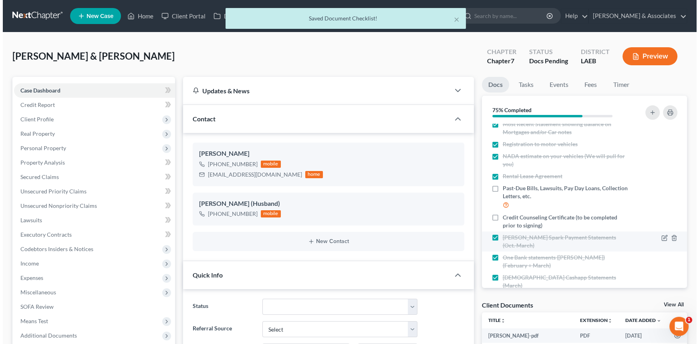
scroll to position [123, 0]
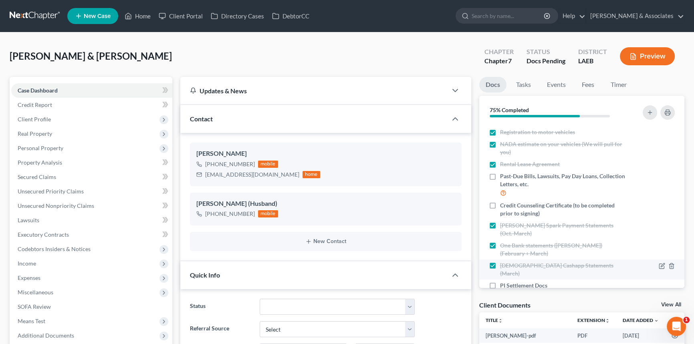
click at [500, 262] on label "[DEMOGRAPHIC_DATA] Cashapp Statements (March)" at bounding box center [563, 270] width 126 height 16
click at [503, 262] on input "[DEMOGRAPHIC_DATA] Cashapp Statements (March)" at bounding box center [505, 264] width 5 height 5
checkbox input "false"
click at [660, 263] on icon "button" at bounding box center [662, 265] width 4 height 4
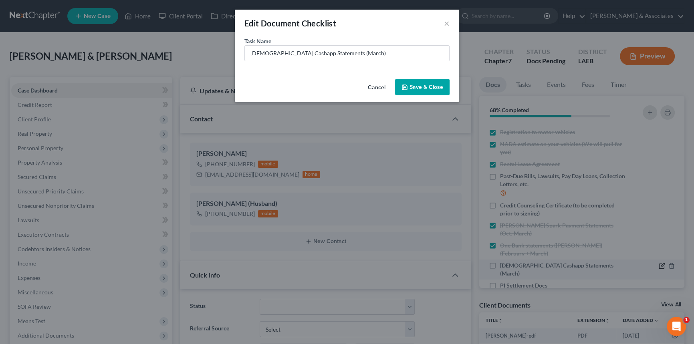
scroll to position [735, 0]
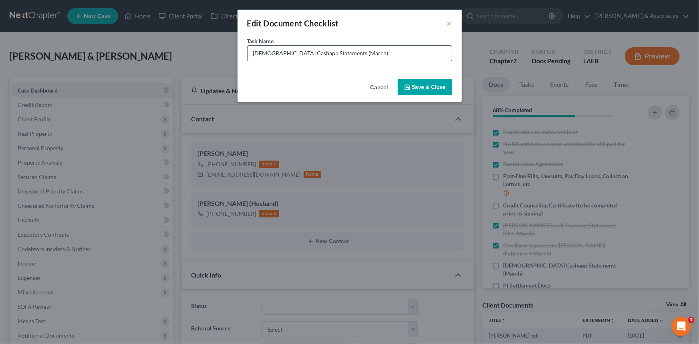
drag, startPoint x: 404, startPoint y: 51, endPoint x: 329, endPoint y: 57, distance: 75.1
click at [329, 57] on input "[DEMOGRAPHIC_DATA] Cashapp Statements (March)" at bounding box center [350, 53] width 204 height 15
type input "[DEMOGRAPHIC_DATA] Cashapp Statements (April, May, June, July)"
click at [425, 85] on button "Save & Close" at bounding box center [425, 87] width 54 height 17
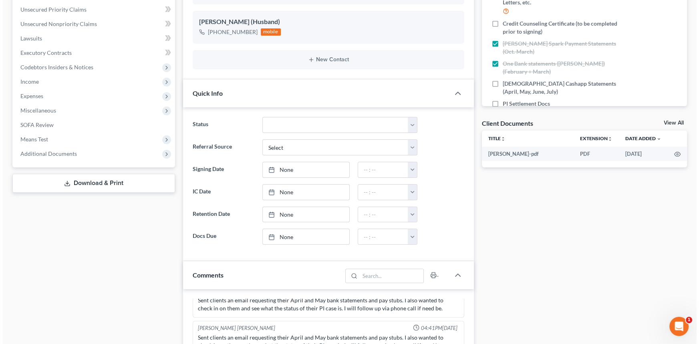
scroll to position [0, 0]
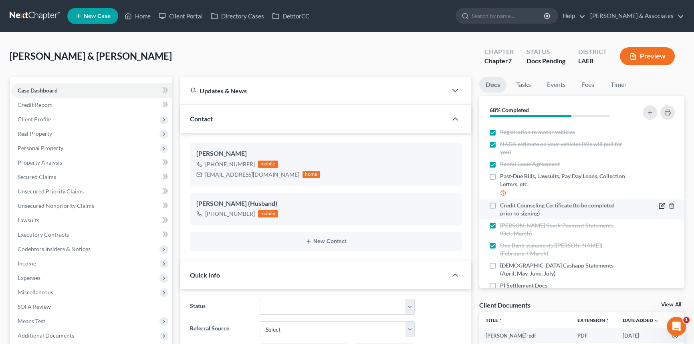
click at [659, 204] on icon "button" at bounding box center [661, 206] width 5 height 5
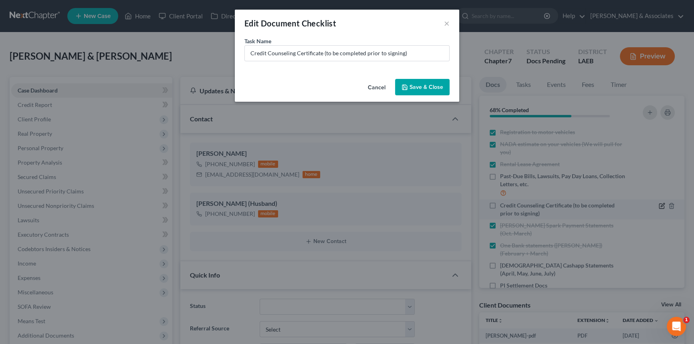
scroll to position [735, 0]
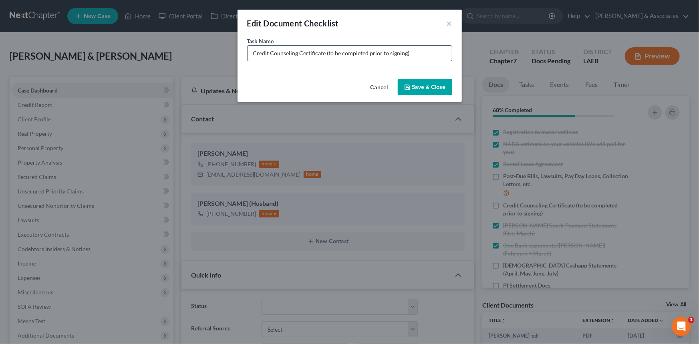
click at [421, 51] on input "Credit Counseling Certificate (to be completed prior to signing)" at bounding box center [350, 53] width 204 height 15
drag, startPoint x: 451, startPoint y: 27, endPoint x: 449, endPoint y: 32, distance: 5.0
click at [451, 27] on button "×" at bounding box center [450, 23] width 6 height 10
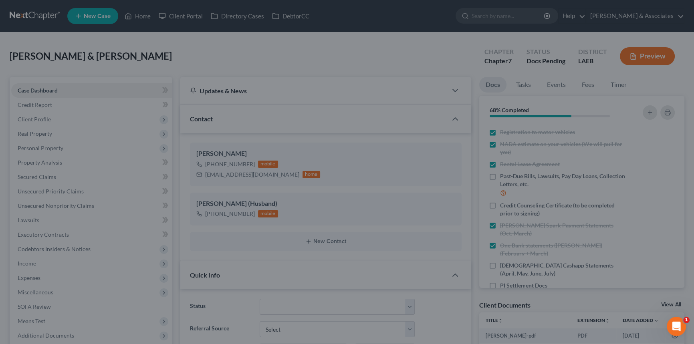
scroll to position [751, 0]
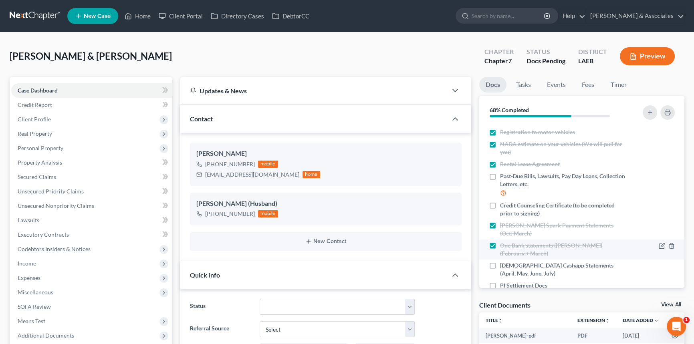
click at [487, 242] on div "One Bank statements ([PERSON_NAME]) (February + March)" at bounding box center [557, 250] width 145 height 16
click at [500, 242] on label "One Bank statements ([PERSON_NAME]) (February + March)" at bounding box center [563, 250] width 126 height 16
click at [503, 242] on input "One Bank statements ([PERSON_NAME]) (February + March)" at bounding box center [505, 244] width 5 height 5
checkbox input "false"
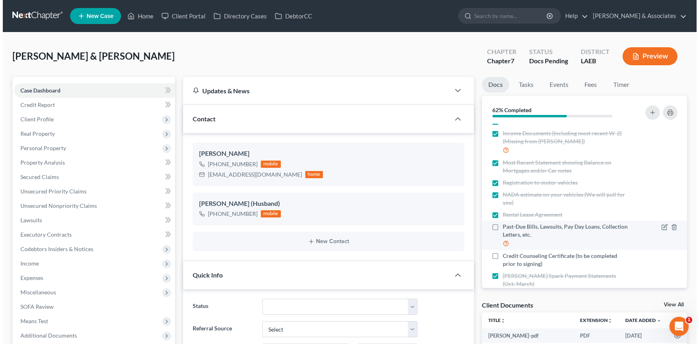
scroll to position [131, 0]
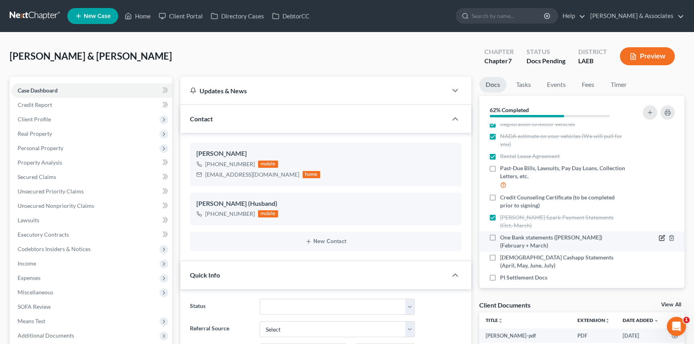
click at [659, 236] on icon "button" at bounding box center [661, 238] width 5 height 5
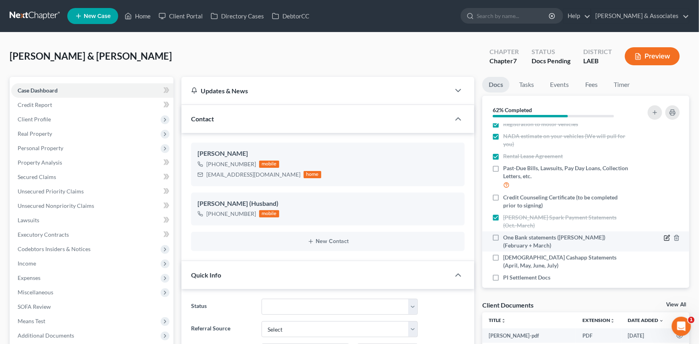
scroll to position [735, 0]
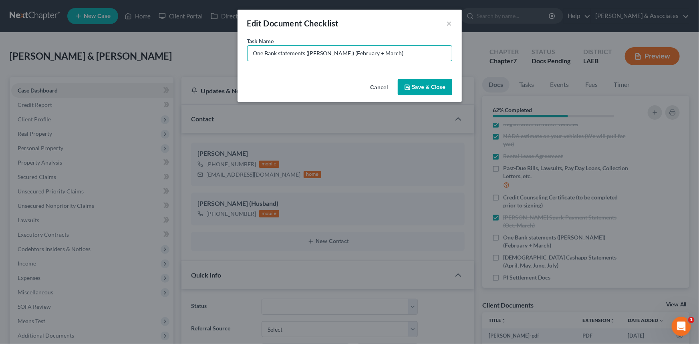
drag, startPoint x: 407, startPoint y: 53, endPoint x: 332, endPoint y: 62, distance: 76.3
click at [332, 62] on div "Task Name * One Bank statements ([PERSON_NAME]) (February + March)" at bounding box center [349, 56] width 224 height 39
type input "One Bank statements ([PERSON_NAME]) (May, June, July)"
click at [421, 90] on button "Save & Close" at bounding box center [425, 87] width 54 height 17
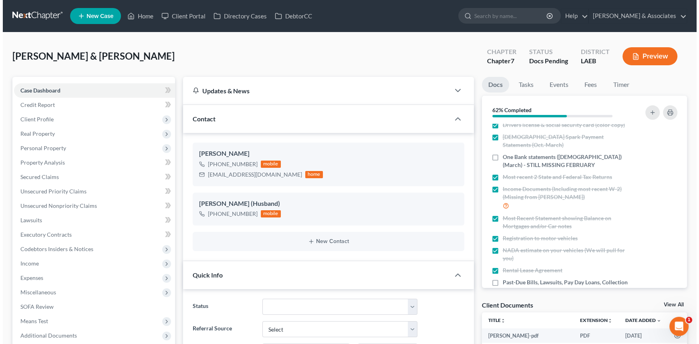
scroll to position [14, 0]
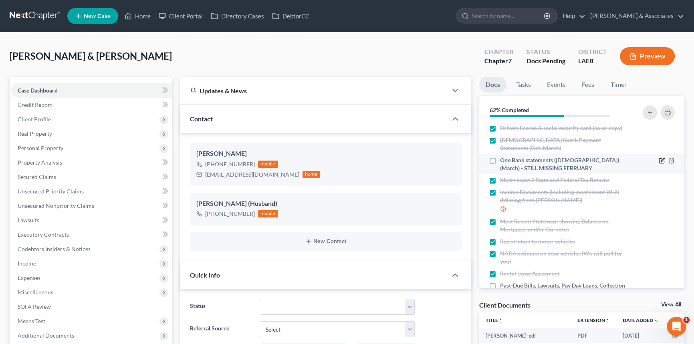
click at [658, 159] on icon "button" at bounding box center [661, 160] width 6 height 6
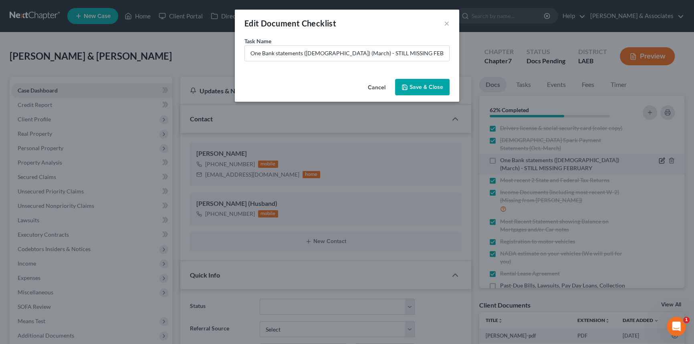
scroll to position [735, 0]
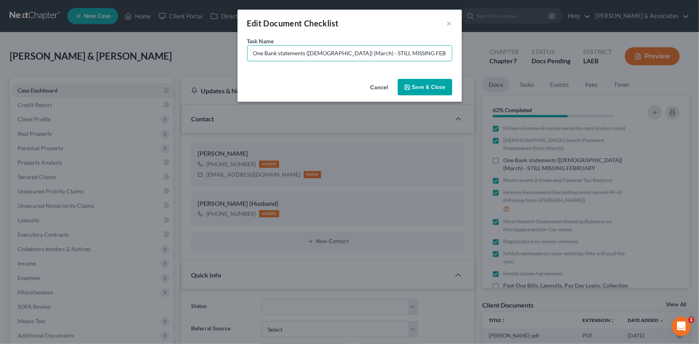
drag, startPoint x: 429, startPoint y: 48, endPoint x: 336, endPoint y: 62, distance: 93.5
click at [336, 62] on div "Task Name * One Bank statements ([PERSON_NAME]) (March) - STILL MISSING FEBRUARY" at bounding box center [349, 56] width 224 height 39
click at [345, 52] on input "One Bank statements ([PERSON_NAME]) (Apri, May, June, July)" at bounding box center [350, 53] width 204 height 15
type input "One Bank statements ([DEMOGRAPHIC_DATA]) (April, May, June, July)"
click at [436, 85] on button "Save & Close" at bounding box center [425, 87] width 54 height 17
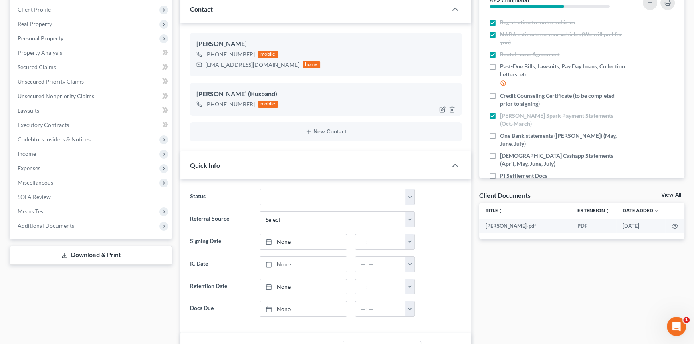
scroll to position [145, 0]
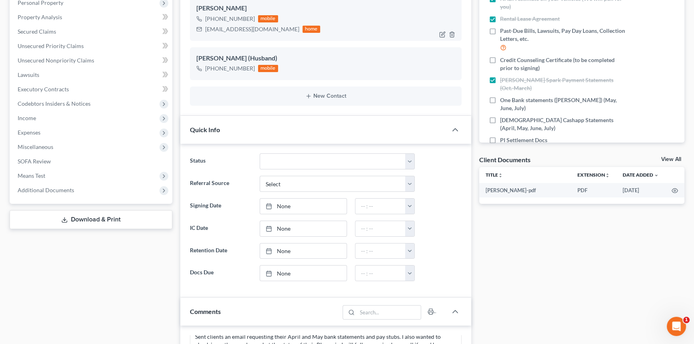
click at [221, 32] on div "[EMAIL_ADDRESS][DOMAIN_NAME]" at bounding box center [252, 29] width 94 height 8
click at [225, 28] on div "[EMAIL_ADDRESS][DOMAIN_NAME]" at bounding box center [252, 29] width 94 height 8
copy div "[EMAIL_ADDRESS][DOMAIN_NAME]"
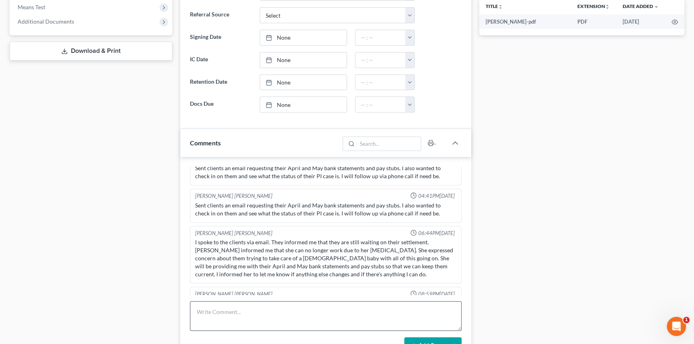
scroll to position [401, 0]
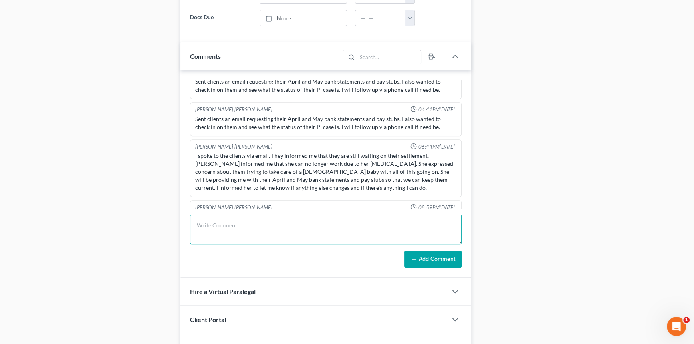
click at [412, 223] on textarea at bounding box center [326, 230] width 272 height 30
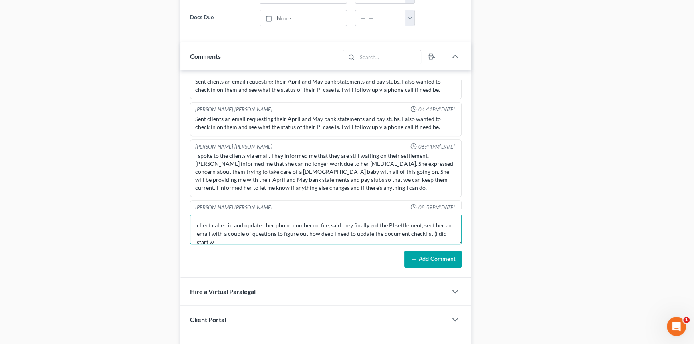
scroll to position [1, 0]
type textarea "client called in and updated her phone number on file, said they finally got th…"
drag, startPoint x: 440, startPoint y: 254, endPoint x: 441, endPoint y: 249, distance: 5.0
click at [441, 254] on button "Add Comment" at bounding box center [432, 259] width 57 height 17
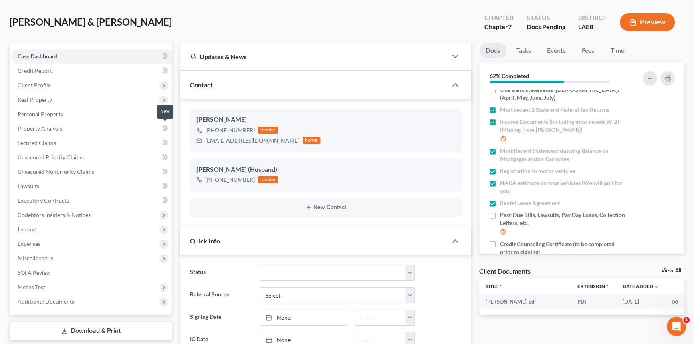
scroll to position [0, 0]
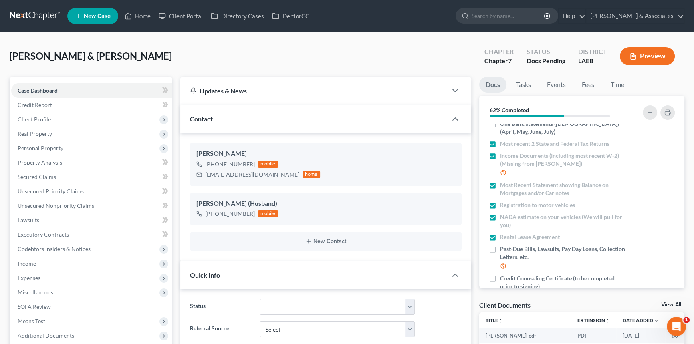
click at [134, 4] on nav "Home New Case Client Portal Directory Cases DebtorCC [PERSON_NAME] & Associates…" at bounding box center [347, 16] width 694 height 32
click at [137, 13] on link "Home" at bounding box center [138, 16] width 34 height 14
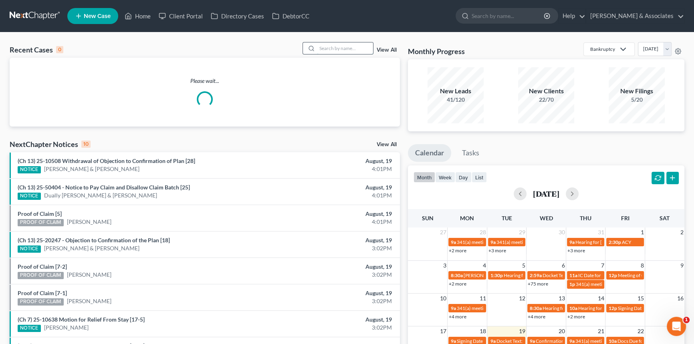
click at [326, 52] on input "search" at bounding box center [345, 48] width 56 height 12
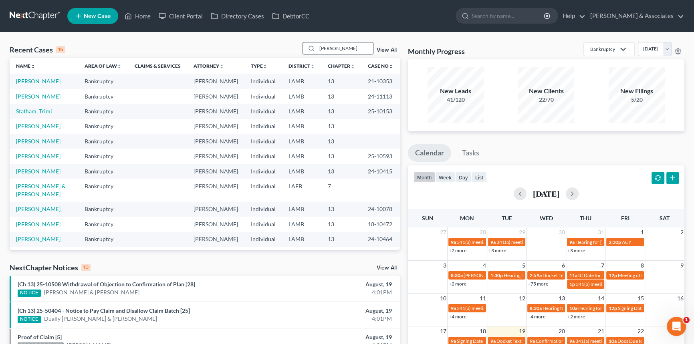
type input "[PERSON_NAME]"
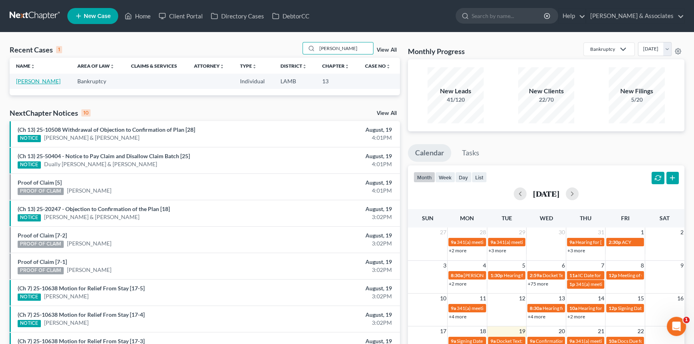
click at [24, 82] on link "[PERSON_NAME]" at bounding box center [38, 81] width 44 height 7
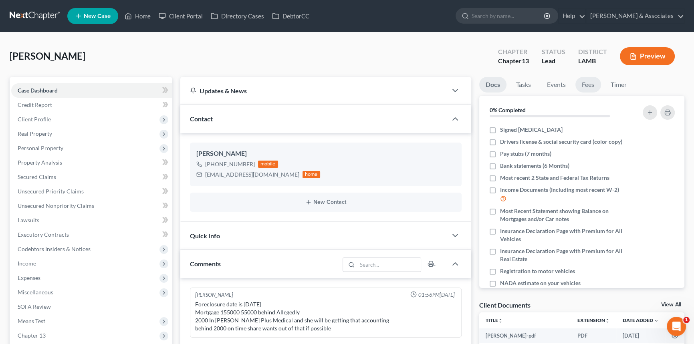
click at [593, 88] on link "Fees" at bounding box center [588, 85] width 26 height 16
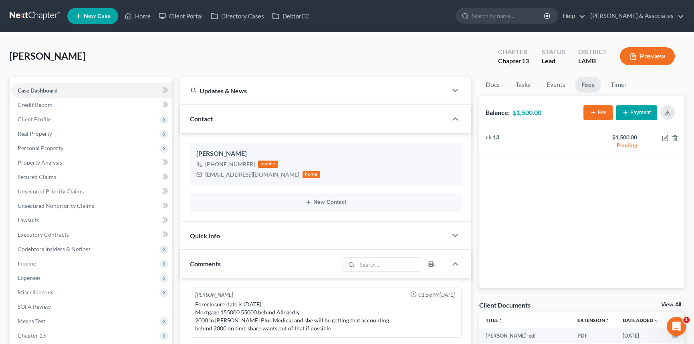
click at [632, 116] on button "Payment" at bounding box center [636, 112] width 41 height 15
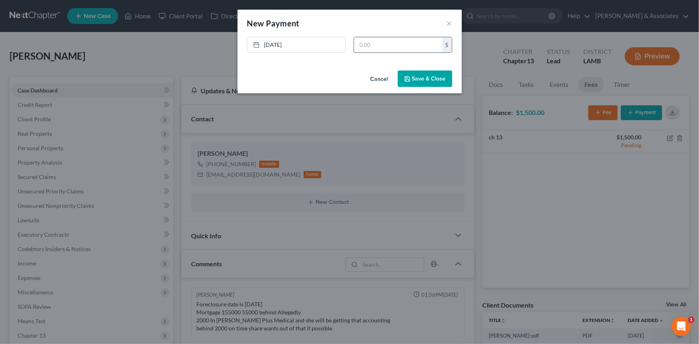
click at [431, 51] on input "text" at bounding box center [398, 44] width 88 height 15
type input "1,500"
click at [414, 86] on button "Save & Close" at bounding box center [425, 78] width 54 height 17
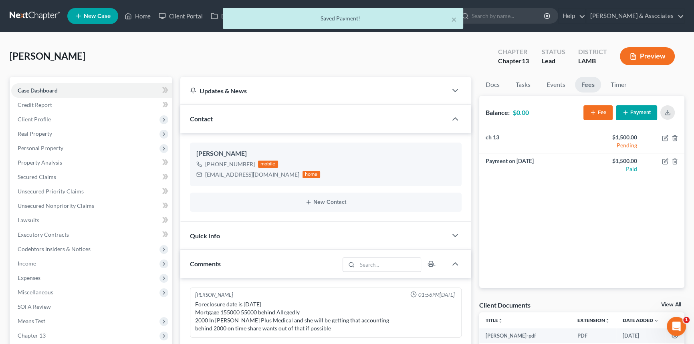
click at [384, 233] on div "Quick Info" at bounding box center [313, 236] width 267 height 28
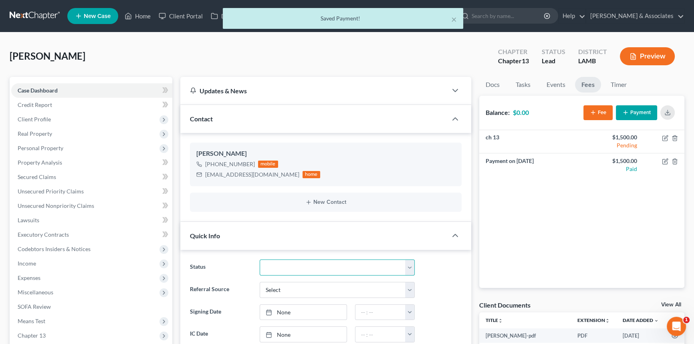
click at [291, 266] on select "Amended Plan Needed Awaiting Income Closed Confirmed Discharged Dismissed Docs …" at bounding box center [337, 268] width 155 height 16
select select "17"
click at [260, 260] on select "Amended Plan Needed Awaiting Income Closed Confirmed Discharged Dismissed Docs …" at bounding box center [337, 268] width 155 height 16
click at [487, 83] on link "Docs" at bounding box center [492, 85] width 27 height 16
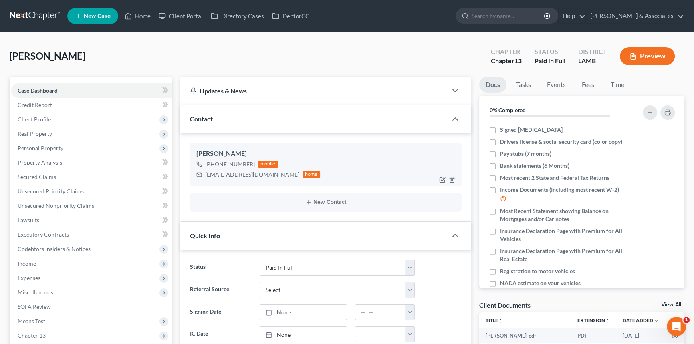
click at [249, 176] on div "[EMAIL_ADDRESS][DOMAIN_NAME]" at bounding box center [252, 175] width 94 height 8
copy div "[EMAIL_ADDRESS][DOMAIN_NAME]"
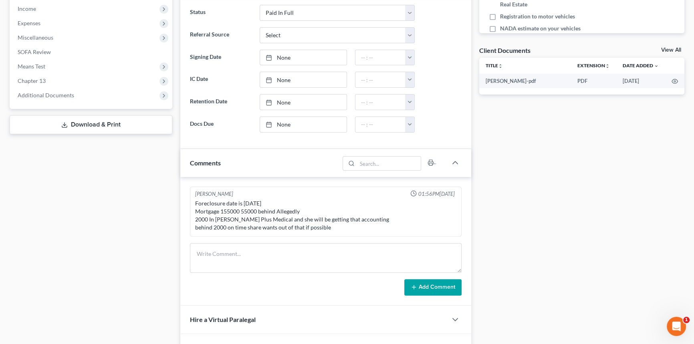
scroll to position [358, 0]
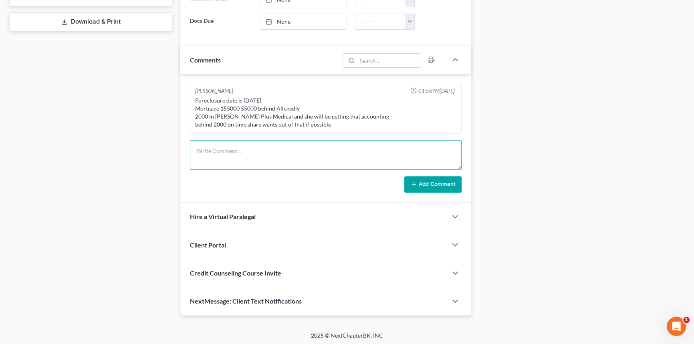
click at [255, 162] on textarea at bounding box center [326, 155] width 272 height 30
type textarea "client pif — sent out [MEDICAL_DATA]"
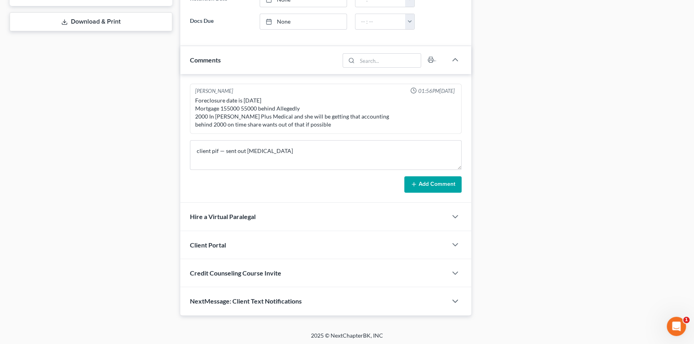
drag, startPoint x: 439, startPoint y: 171, endPoint x: 438, endPoint y: 184, distance: 12.9
click at [439, 171] on form "client pif — sent out [MEDICAL_DATA] Add Comment" at bounding box center [326, 166] width 272 height 53
click at [437, 186] on button "Add Comment" at bounding box center [432, 184] width 57 height 17
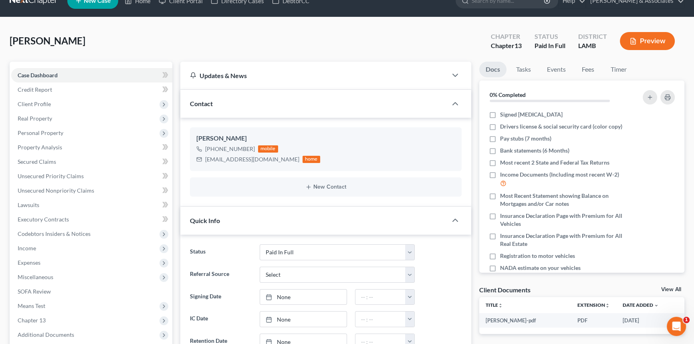
scroll to position [0, 0]
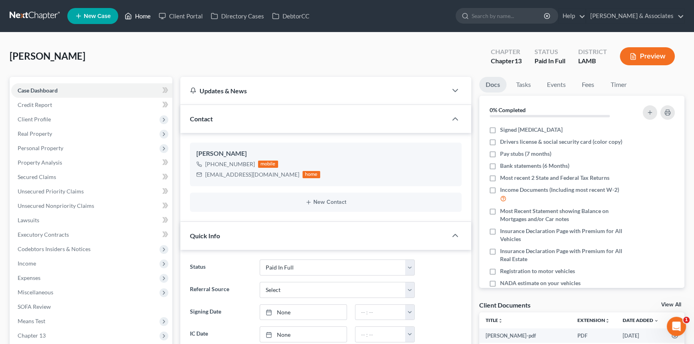
click at [147, 20] on link "Home" at bounding box center [138, 16] width 34 height 14
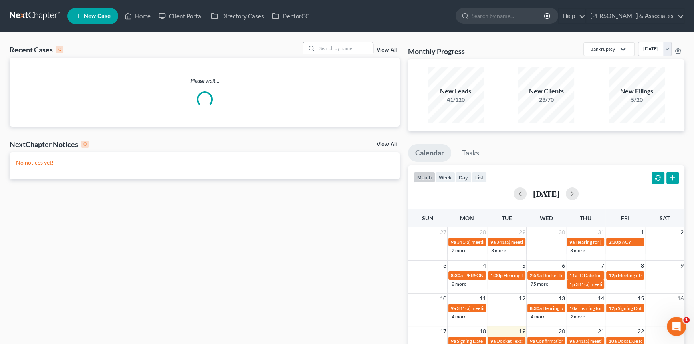
click at [326, 48] on input "search" at bounding box center [345, 48] width 56 height 12
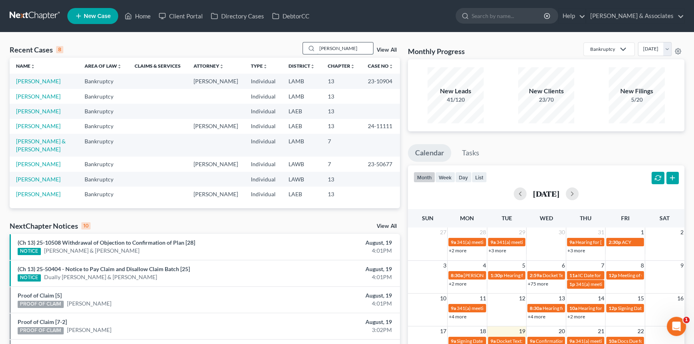
type input "[PERSON_NAME]"
click at [39, 100] on link "[PERSON_NAME]" at bounding box center [38, 96] width 44 height 7
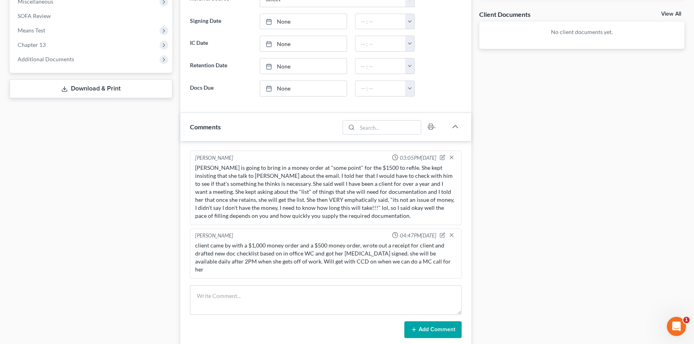
scroll to position [364, 0]
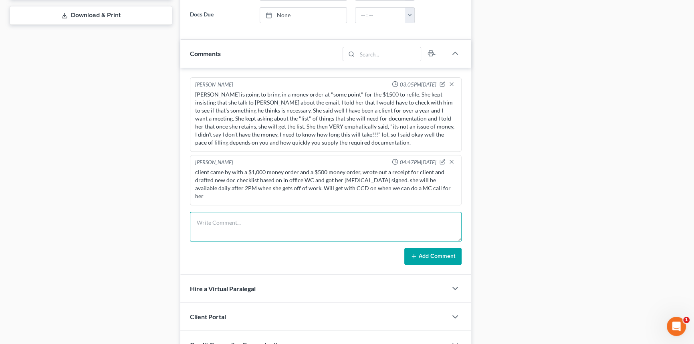
drag, startPoint x: 304, startPoint y: 217, endPoint x: 316, endPoint y: 212, distance: 12.4
click at [304, 217] on textarea at bounding box center [326, 227] width 272 height 30
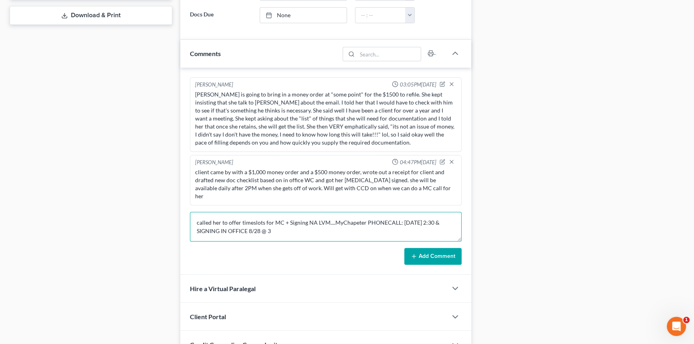
type textarea "called her to offer timeslots for MC + Signing NA LVM....MyChapeter PHONECALL: …"
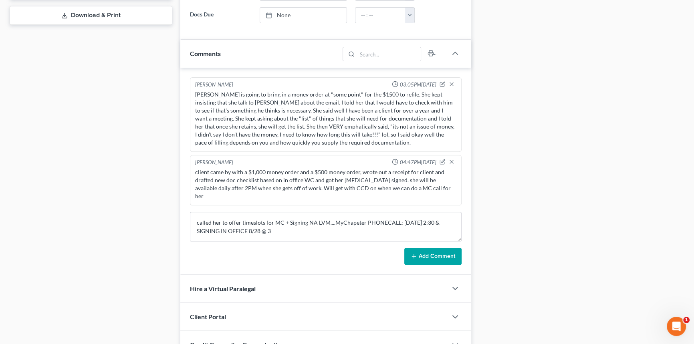
click at [421, 248] on button "Add Comment" at bounding box center [432, 256] width 57 height 17
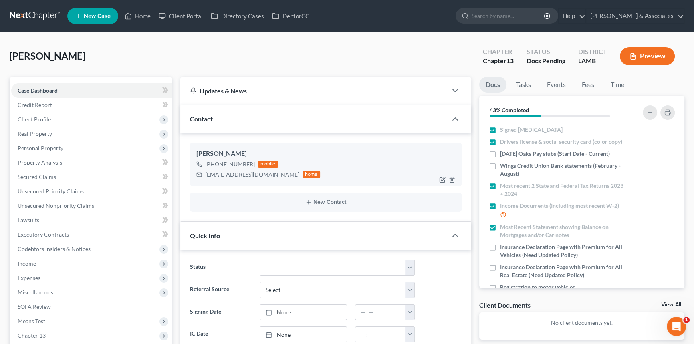
scroll to position [0, 0]
click at [230, 171] on div "[EMAIL_ADDRESS][DOMAIN_NAME]" at bounding box center [252, 175] width 94 height 8
copy div "[EMAIL_ADDRESS][DOMAIN_NAME]"
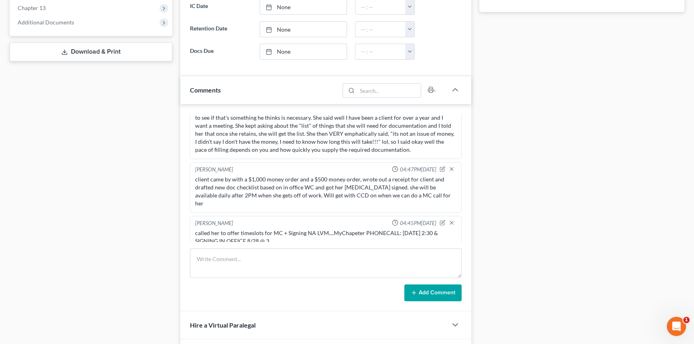
scroll to position [29, 0]
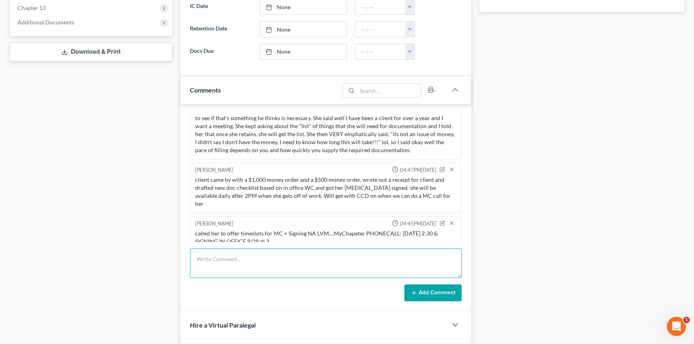
click at [244, 259] on textarea at bounding box center [326, 263] width 272 height 30
type textarea "she called back, we confirmed the times listed above, talked her through how to…"
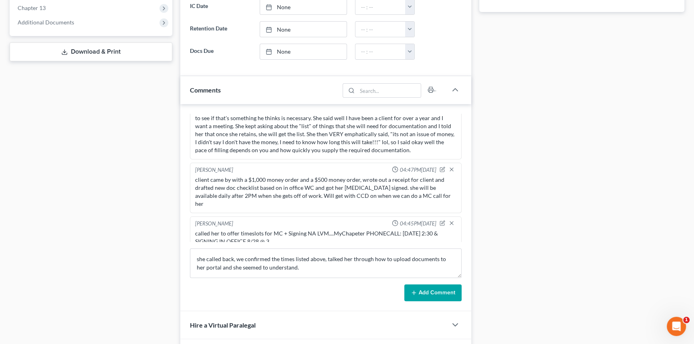
click at [436, 298] on button "Add Comment" at bounding box center [432, 292] width 57 height 17
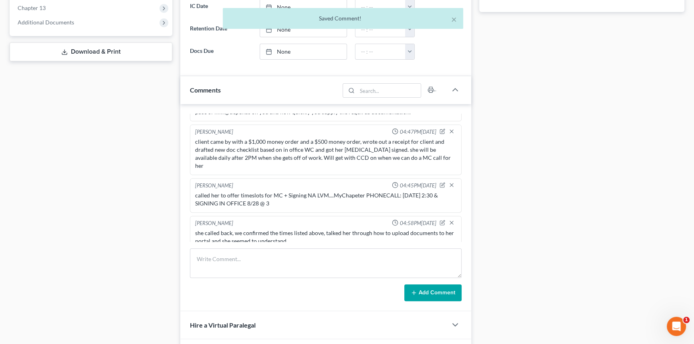
scroll to position [109, 0]
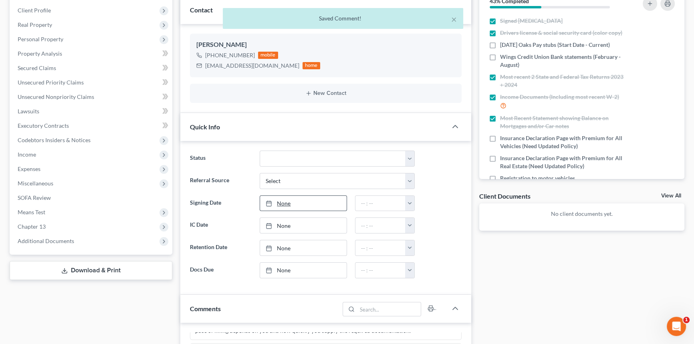
click at [304, 204] on link "None" at bounding box center [303, 203] width 86 height 15
type input "[DATE]"
click at [384, 203] on input "text" at bounding box center [380, 203] width 50 height 15
click at [408, 203] on button "button" at bounding box center [409, 203] width 9 height 15
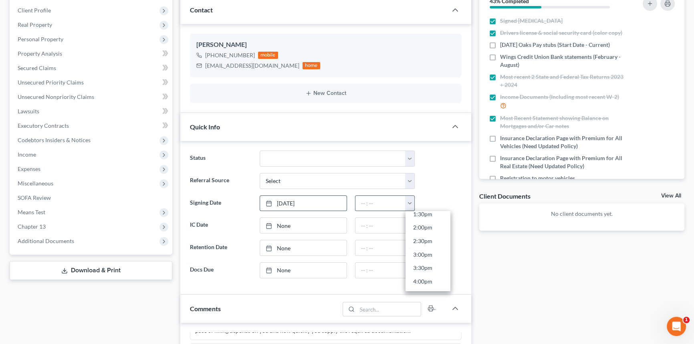
scroll to position [374, 0]
click at [429, 244] on link "3:00pm" at bounding box center [427, 251] width 45 height 14
type input "3:00pm"
type input "[DATE]"
click at [324, 224] on link "None" at bounding box center [303, 225] width 86 height 15
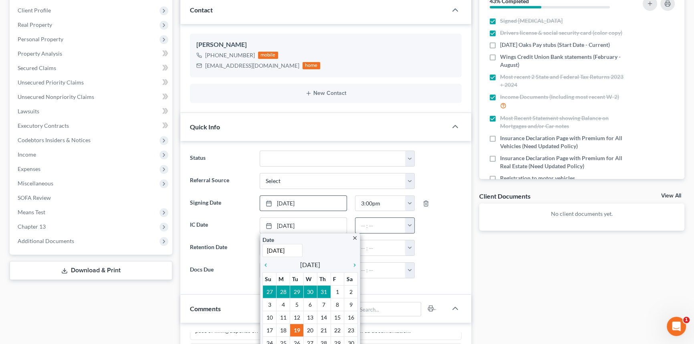
drag, startPoint x: 459, startPoint y: 210, endPoint x: 392, endPoint y: 227, distance: 68.7
click at [459, 210] on ng-include "Status Amended Plan Needed Awaiting Income Closed Confirmed Discharged Dismisse…" at bounding box center [326, 215] width 272 height 128
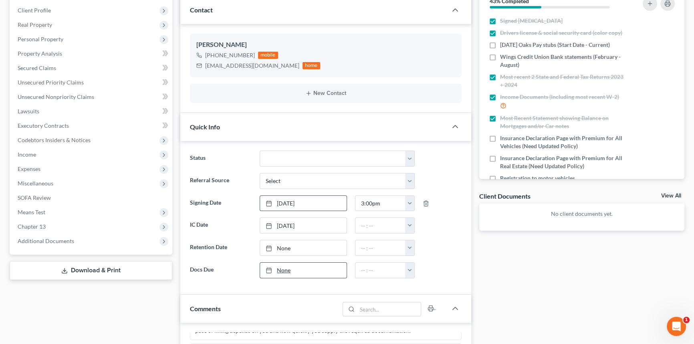
type input "[DATE]"
click at [296, 266] on link "None" at bounding box center [303, 270] width 86 height 15
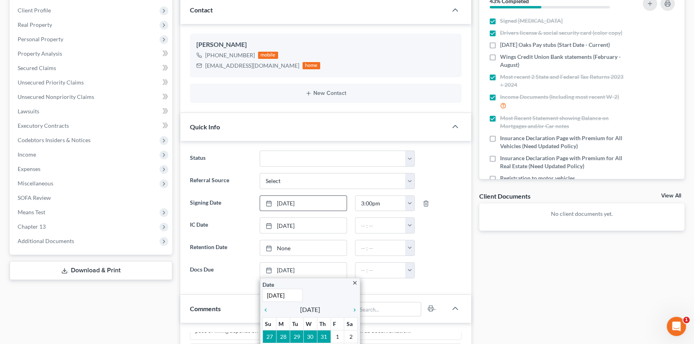
click at [477, 237] on div "Docs Tasks Events Fees Timer 43% Completed Nothing here yet! Signed [MEDICAL_DA…" at bounding box center [581, 305] width 213 height 674
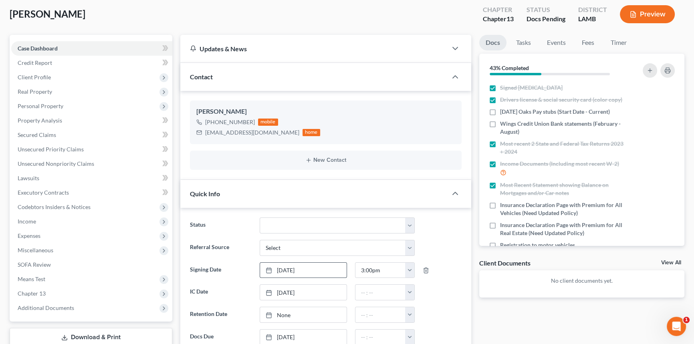
scroll to position [0, 0]
